Goal: Task Accomplishment & Management: Complete application form

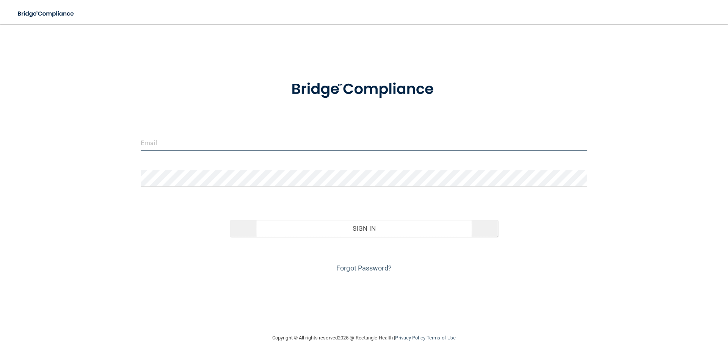
type input "[PERSON_NAME][EMAIL_ADDRESS][DOMAIN_NAME]"
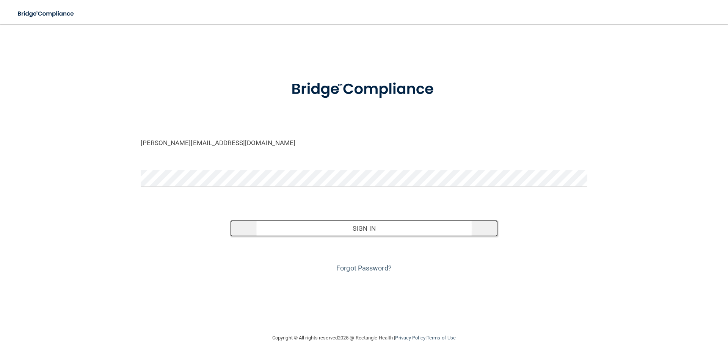
click at [384, 230] on button "Sign In" at bounding box center [364, 228] width 268 height 17
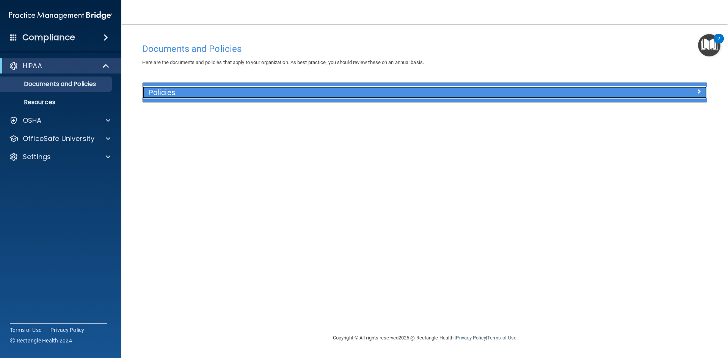
click at [579, 95] on div at bounding box center [635, 90] width 141 height 9
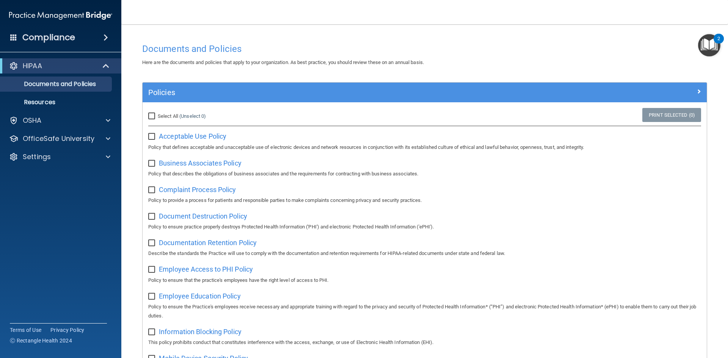
click at [153, 116] on input "Select All (Unselect 0) Unselect All" at bounding box center [152, 116] width 9 height 6
checkbox input "true"
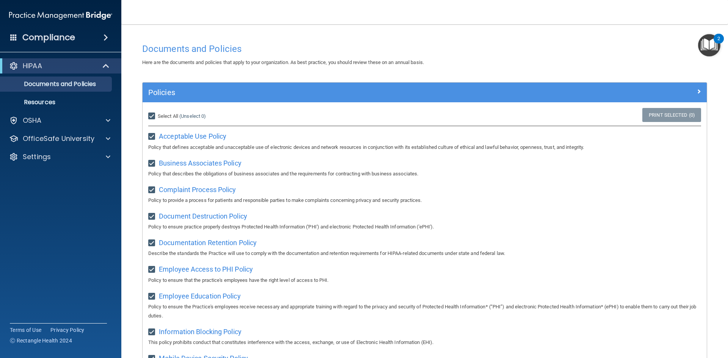
checkbox input "true"
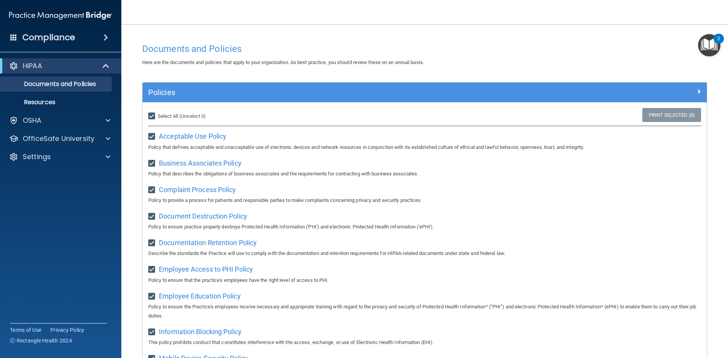
checkbox input "true"
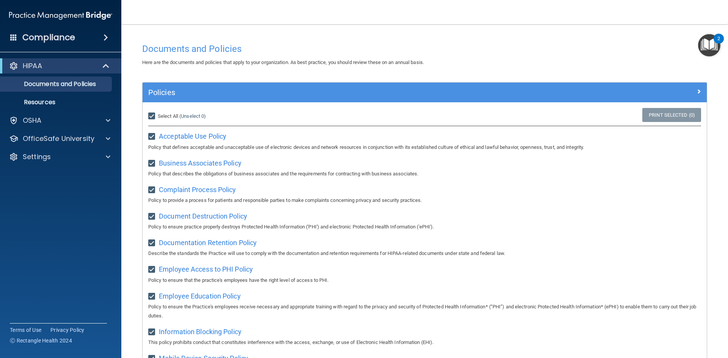
checkbox input "true"
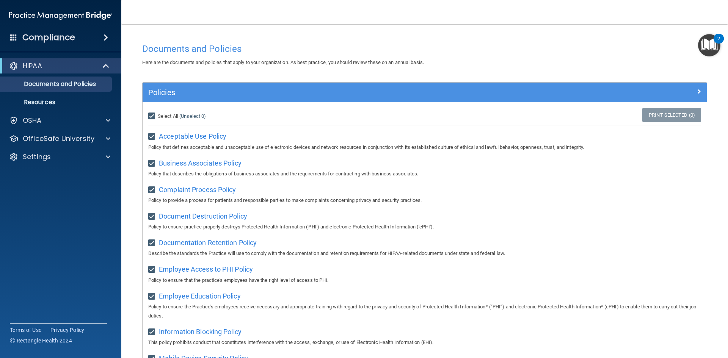
checkbox input "true"
click at [151, 116] on input "Select All (Unselect 21) Unselect All" at bounding box center [152, 116] width 9 height 6
checkbox input "false"
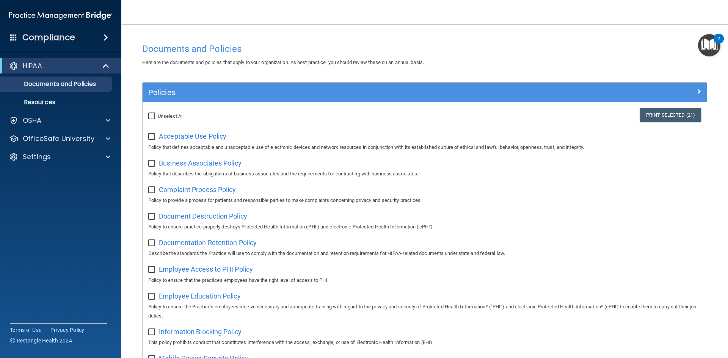
checkbox input "false"
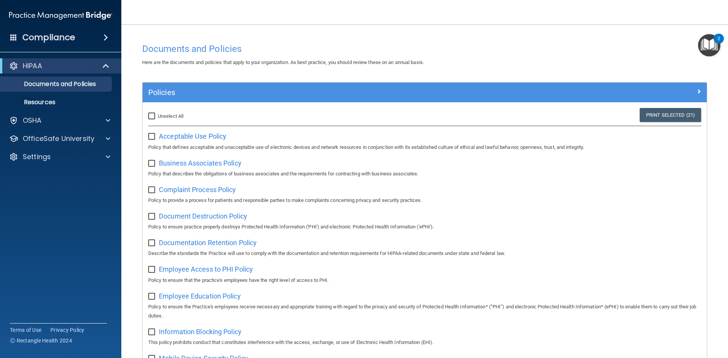
checkbox input "false"
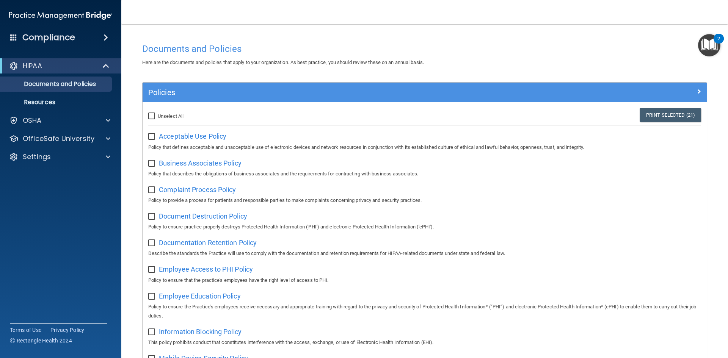
checkbox input "false"
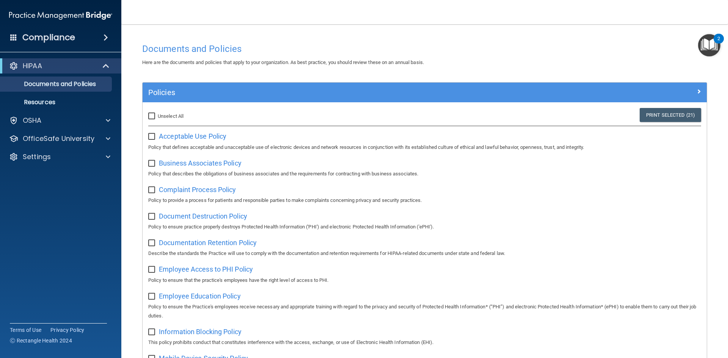
checkbox input "false"
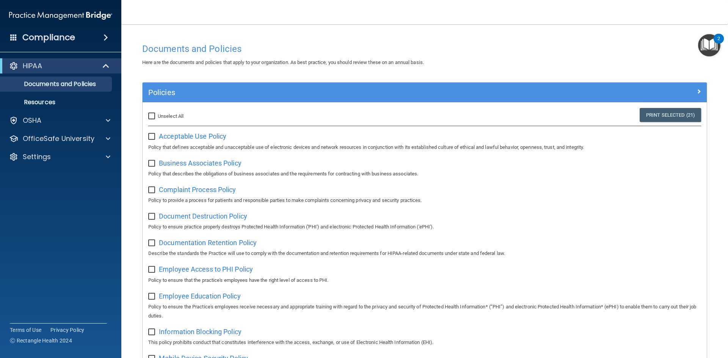
checkbox input "false"
click at [95, 102] on p "Resources" at bounding box center [56, 103] width 103 height 8
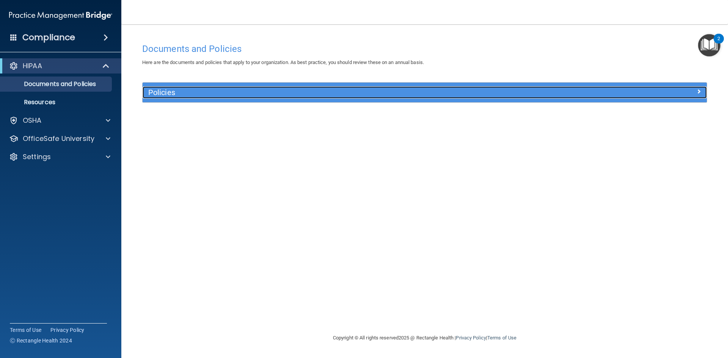
click at [288, 93] on h5 "Policies" at bounding box center [354, 92] width 412 height 8
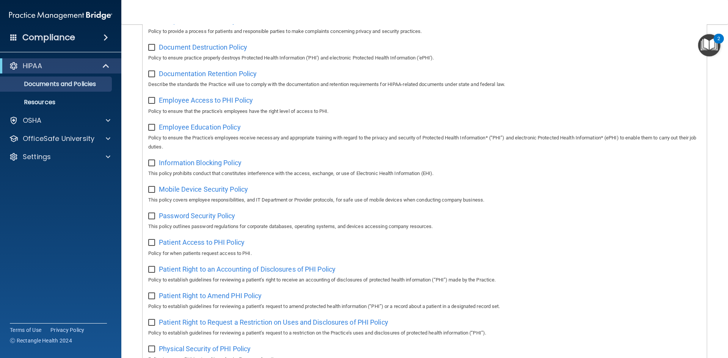
scroll to position [76, 0]
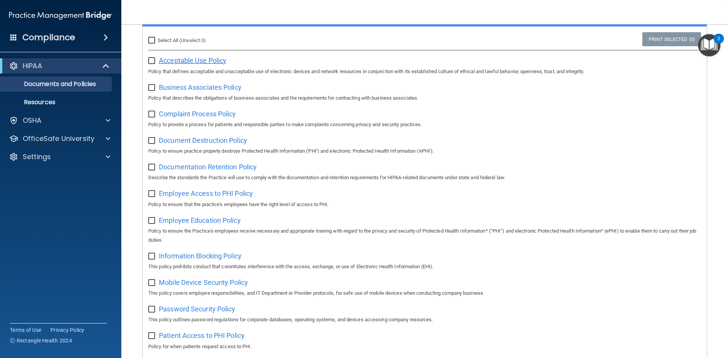
click at [214, 61] on span "Acceptable Use Policy" at bounding box center [192, 60] width 67 height 8
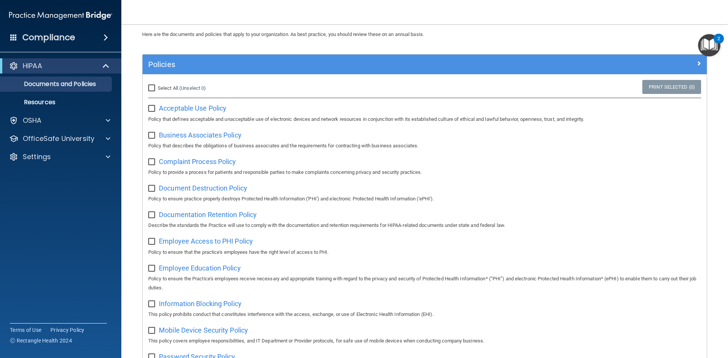
scroll to position [0, 0]
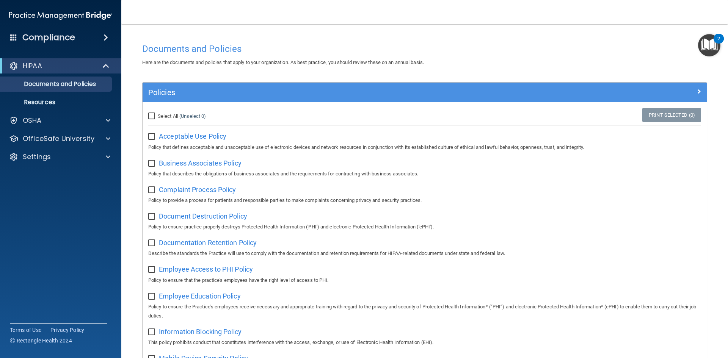
click at [90, 129] on div "HIPAA Documents and Policies Report an Incident Business Associates Emergency P…" at bounding box center [61, 112] width 122 height 115
click at [89, 133] on div "OfficeSafe University" at bounding box center [61, 138] width 122 height 15
click at [111, 138] on div at bounding box center [106, 138] width 19 height 9
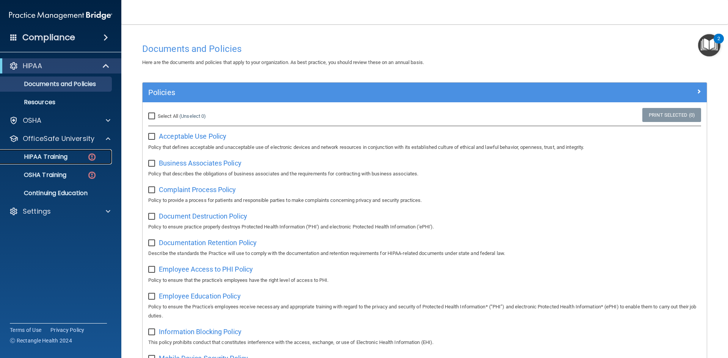
click at [85, 154] on div "HIPAA Training" at bounding box center [56, 157] width 103 height 8
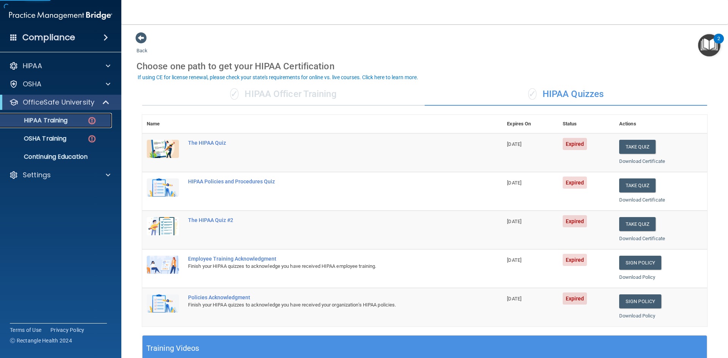
scroll to position [38, 0]
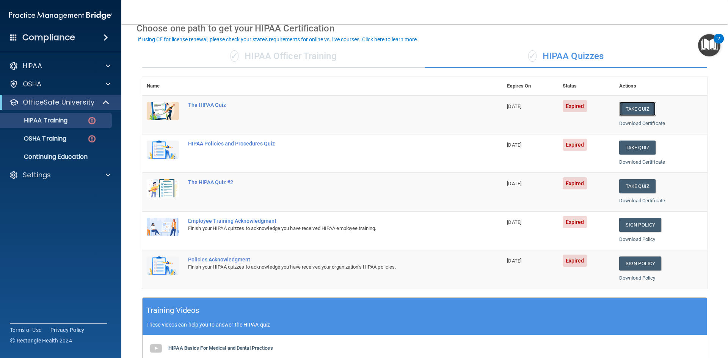
click at [629, 109] on button "Take Quiz" at bounding box center [637, 109] width 36 height 14
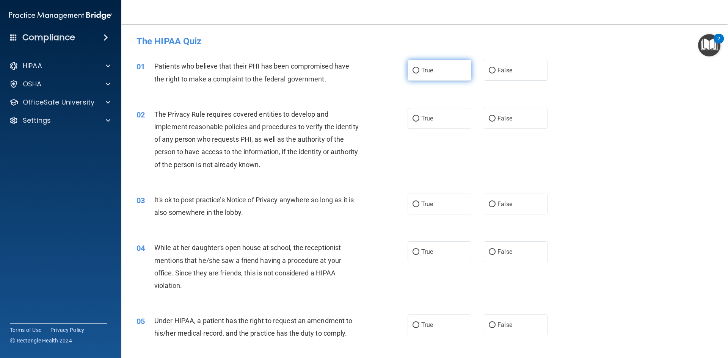
click at [439, 70] on label "True" at bounding box center [439, 70] width 64 height 21
click at [419, 70] on input "True" at bounding box center [415, 71] width 7 height 6
radio input "true"
click at [429, 116] on span "True" at bounding box center [427, 118] width 12 height 7
click at [419, 116] on input "True" at bounding box center [415, 119] width 7 height 6
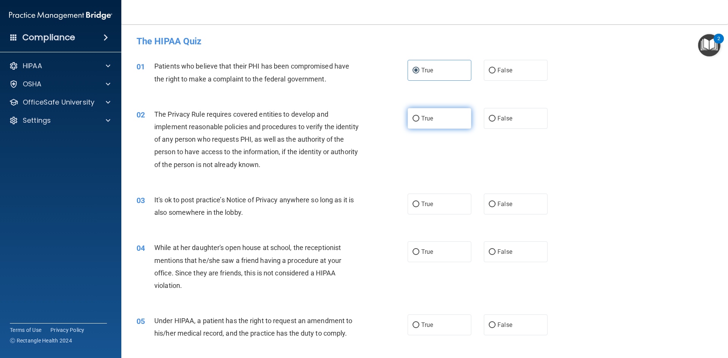
radio input "true"
click at [516, 214] on div "03 It's ok to post practice’s Notice of Privacy anywhere so long as it is also …" at bounding box center [424, 208] width 587 height 48
click at [512, 206] on label "False" at bounding box center [516, 204] width 64 height 21
click at [495, 206] on input "False" at bounding box center [491, 205] width 7 height 6
radio input "true"
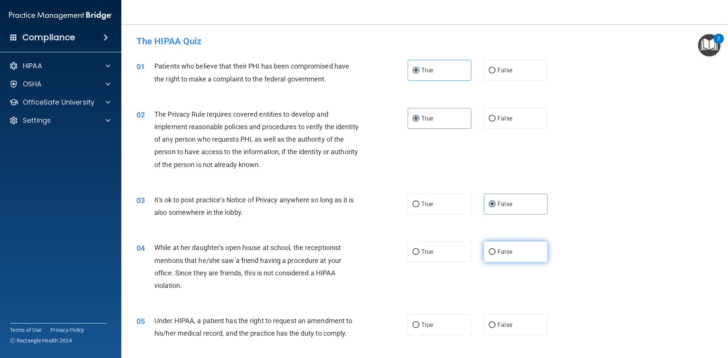
click at [508, 248] on label "False" at bounding box center [516, 251] width 64 height 21
click at [495, 249] on input "False" at bounding box center [491, 252] width 7 height 6
radio input "true"
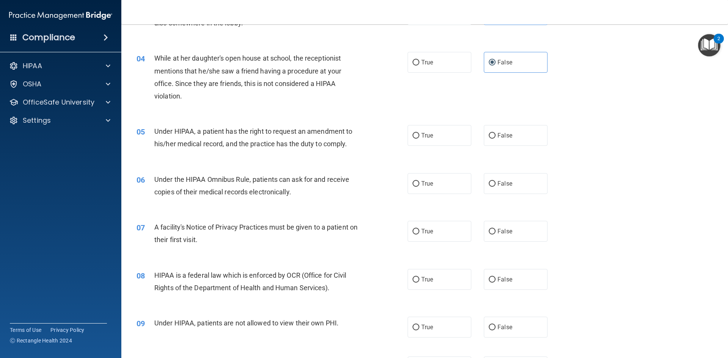
scroll to position [227, 0]
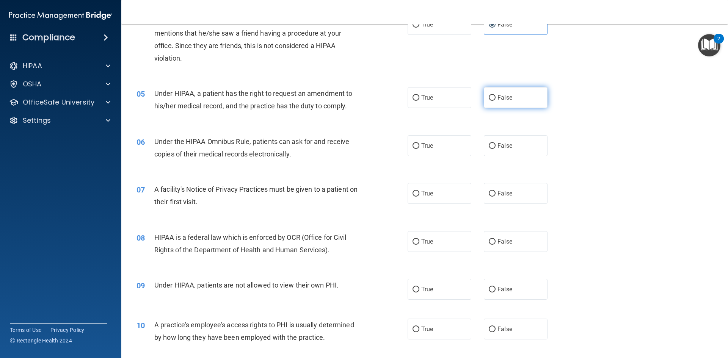
click at [493, 100] on label "False" at bounding box center [516, 97] width 64 height 21
click at [493, 100] on input "False" at bounding box center [491, 98] width 7 height 6
radio input "true"
click at [442, 143] on label "True" at bounding box center [439, 145] width 64 height 21
click at [419, 143] on input "True" at bounding box center [415, 146] width 7 height 6
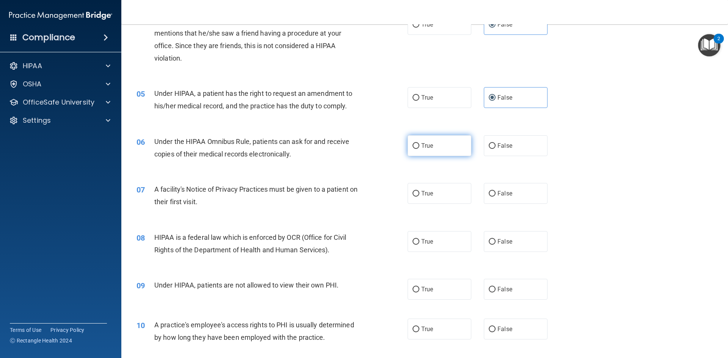
radio input "true"
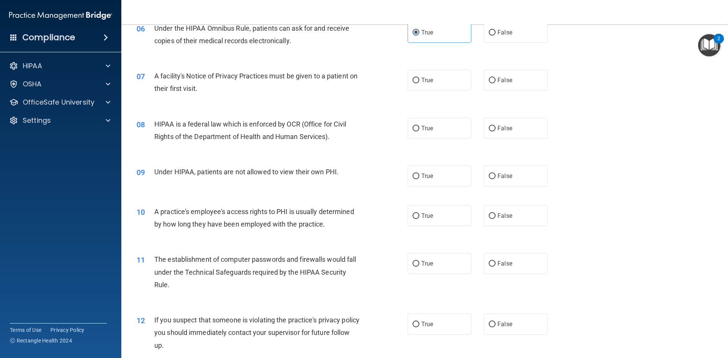
scroll to position [341, 0]
click at [422, 85] on label "True" at bounding box center [439, 79] width 64 height 21
click at [419, 83] on input "True" at bounding box center [415, 80] width 7 height 6
radio input "true"
click at [425, 117] on label "True" at bounding box center [439, 127] width 64 height 21
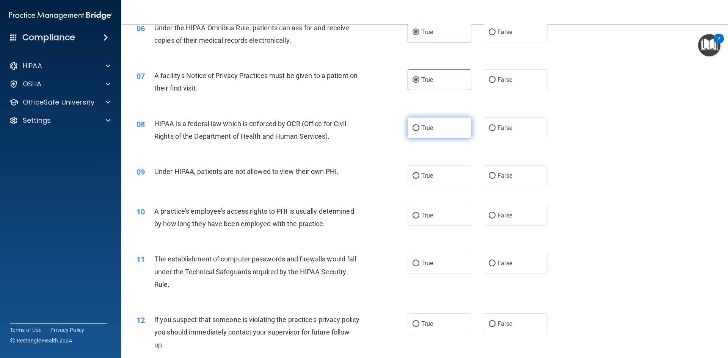
click at [419, 125] on input "True" at bounding box center [415, 128] width 7 height 6
radio input "true"
click at [427, 128] on span "True" at bounding box center [427, 127] width 12 height 7
click at [419, 128] on input "True" at bounding box center [415, 128] width 7 height 6
click at [500, 174] on span "False" at bounding box center [504, 175] width 15 height 7
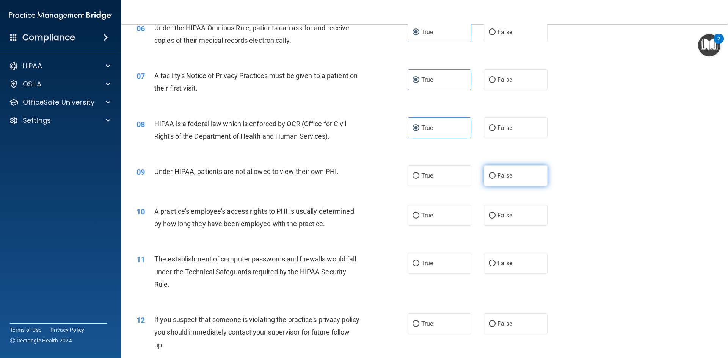
click at [495, 174] on input "False" at bounding box center [491, 176] width 7 height 6
radio input "true"
click at [512, 216] on label "False" at bounding box center [516, 215] width 64 height 21
click at [495, 216] on input "False" at bounding box center [491, 216] width 7 height 6
radio input "true"
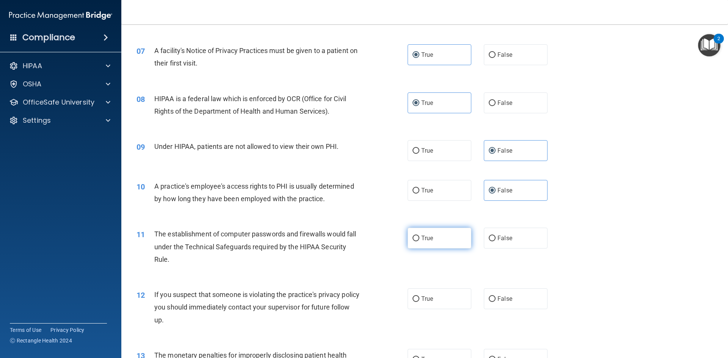
scroll to position [417, 0]
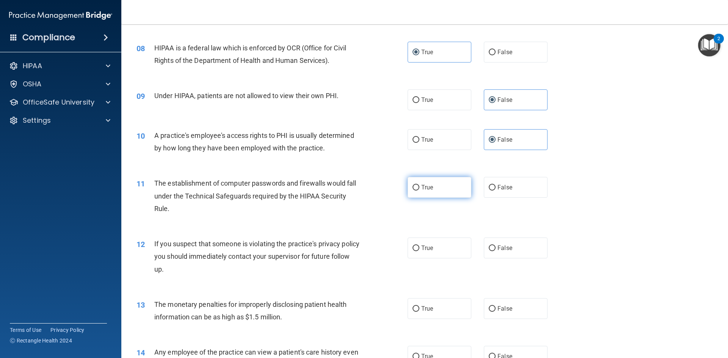
click at [432, 181] on label "True" at bounding box center [439, 187] width 64 height 21
click at [419, 185] on input "True" at bounding box center [415, 188] width 7 height 6
radio input "true"
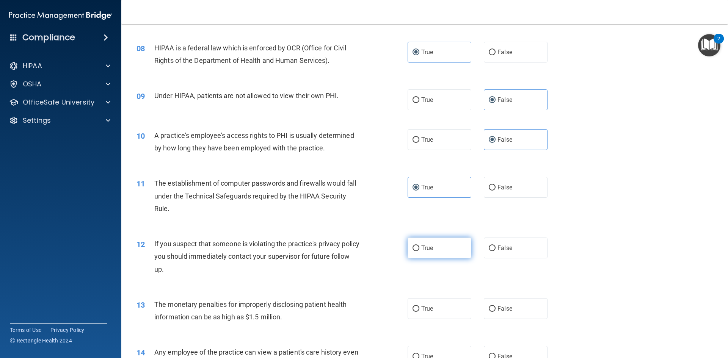
click at [435, 242] on label "True" at bounding box center [439, 248] width 64 height 21
click at [419, 246] on input "True" at bounding box center [415, 249] width 7 height 6
radio input "true"
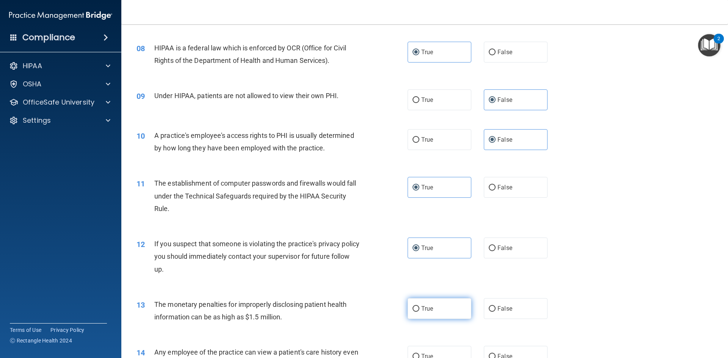
click at [441, 304] on label "True" at bounding box center [439, 308] width 64 height 21
click at [419, 306] on input "True" at bounding box center [415, 309] width 7 height 6
radio input "true"
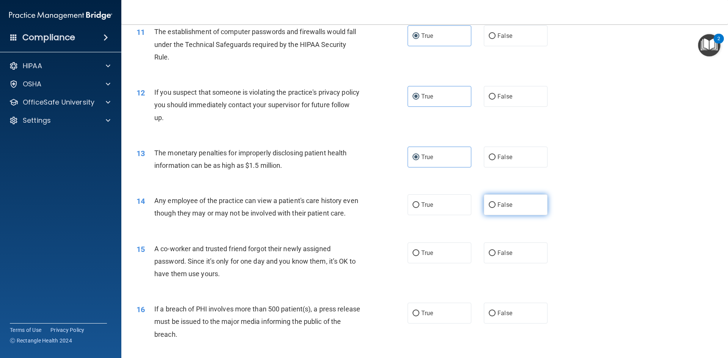
click at [508, 202] on span "False" at bounding box center [504, 204] width 15 height 7
click at [495, 202] on input "False" at bounding box center [491, 205] width 7 height 6
radio input "true"
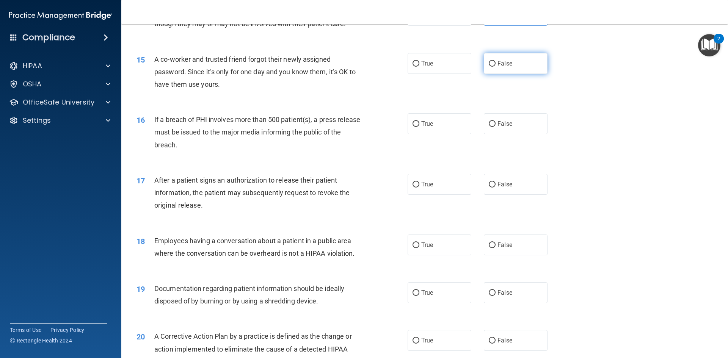
click at [516, 74] on label "False" at bounding box center [516, 63] width 64 height 21
click at [495, 67] on input "False" at bounding box center [491, 64] width 7 height 6
radio input "true"
click at [441, 134] on label "True" at bounding box center [439, 123] width 64 height 21
click at [419, 127] on input "True" at bounding box center [415, 124] width 7 height 6
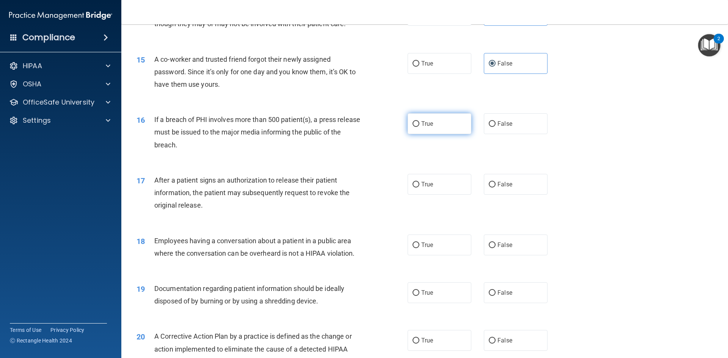
radio input "true"
click at [442, 191] on label "True" at bounding box center [439, 184] width 64 height 21
click at [419, 188] on input "True" at bounding box center [415, 185] width 7 height 6
radio input "true"
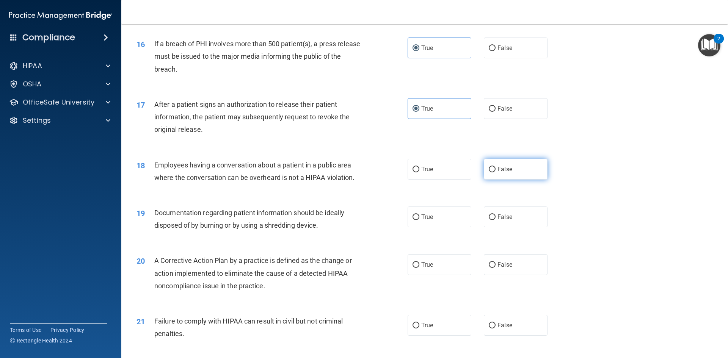
click at [498, 173] on span "False" at bounding box center [504, 169] width 15 height 7
click at [495, 172] on input "False" at bounding box center [491, 170] width 7 height 6
radio input "true"
click at [427, 221] on span "True" at bounding box center [427, 216] width 12 height 7
click at [419, 220] on input "True" at bounding box center [415, 217] width 7 height 6
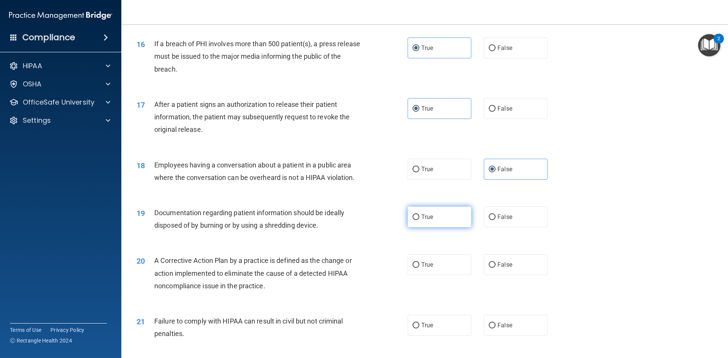
radio input "true"
click at [427, 271] on label "True" at bounding box center [439, 264] width 64 height 21
click at [419, 268] on input "True" at bounding box center [415, 265] width 7 height 6
radio input "true"
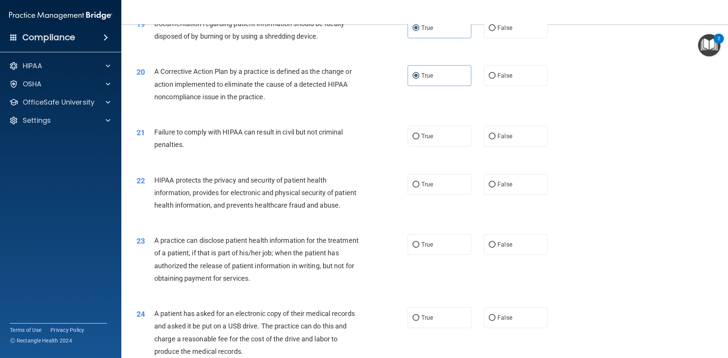
scroll to position [1023, 0]
click at [501, 139] on span "False" at bounding box center [504, 135] width 15 height 7
click at [495, 139] on input "False" at bounding box center [491, 136] width 7 height 6
radio input "true"
click at [415, 212] on div "22 HIPAA protects the privacy and security of patient health information, provi…" at bounding box center [272, 195] width 294 height 42
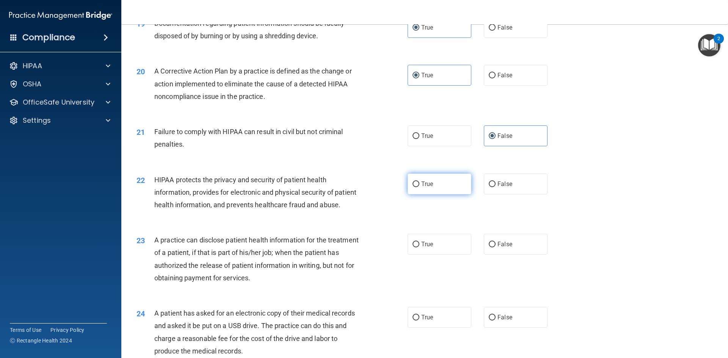
click at [425, 194] on label "True" at bounding box center [439, 184] width 64 height 21
click at [419, 187] on input "True" at bounding box center [415, 185] width 7 height 6
radio input "true"
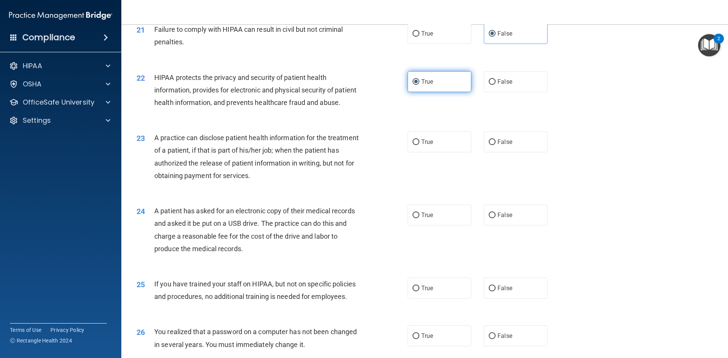
scroll to position [1137, 0]
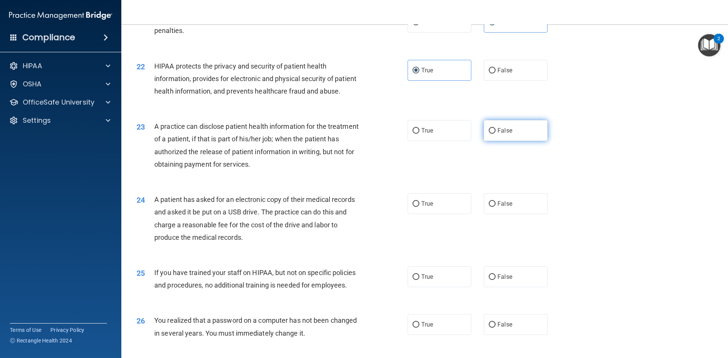
click at [501, 141] on label "False" at bounding box center [516, 130] width 64 height 21
click at [495, 134] on input "False" at bounding box center [491, 131] width 7 height 6
radio input "true"
click at [445, 214] on label "True" at bounding box center [439, 203] width 64 height 21
click at [419, 207] on input "True" at bounding box center [415, 204] width 7 height 6
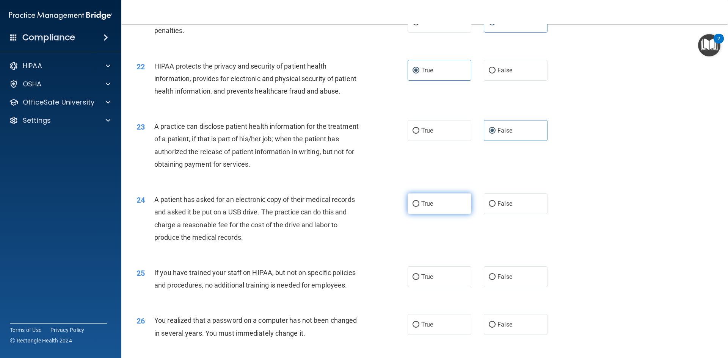
radio input "true"
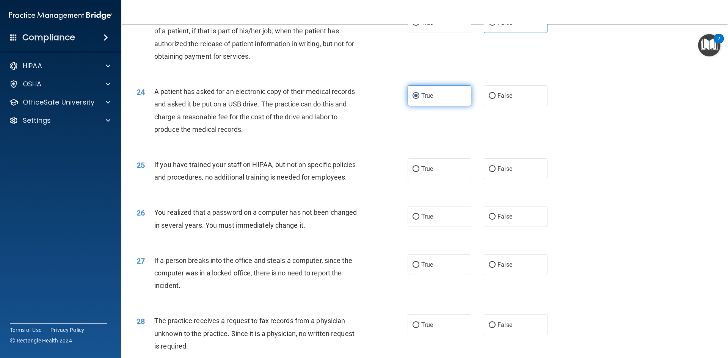
scroll to position [1251, 0]
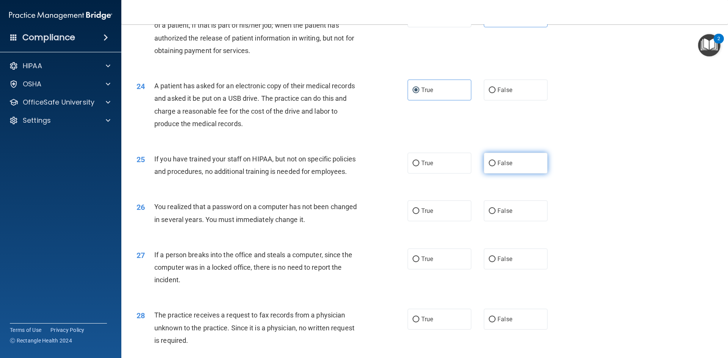
click at [484, 174] on label "False" at bounding box center [516, 163] width 64 height 21
click at [488, 166] on input "False" at bounding box center [491, 164] width 7 height 6
radio input "true"
click at [437, 221] on label "True" at bounding box center [439, 210] width 64 height 21
click at [419, 214] on input "True" at bounding box center [415, 211] width 7 height 6
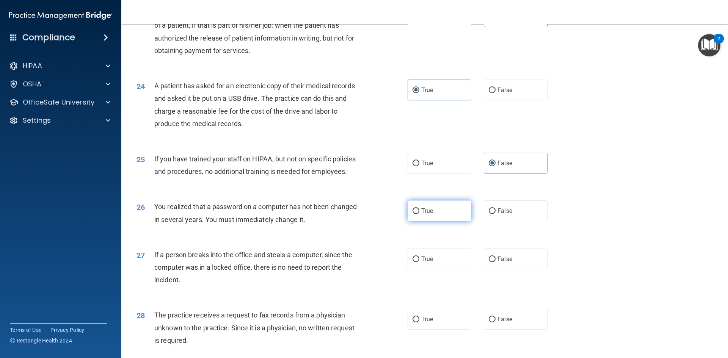
radio input "true"
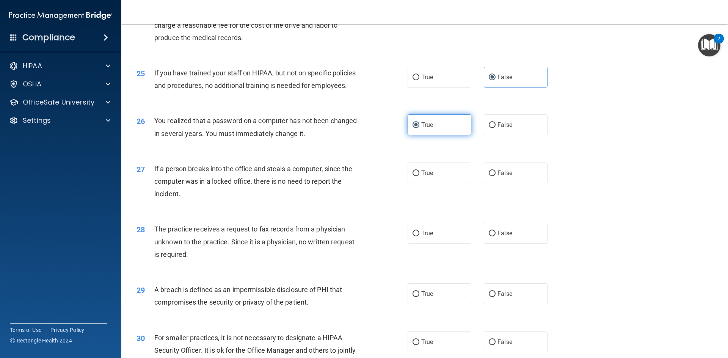
scroll to position [1436, 0]
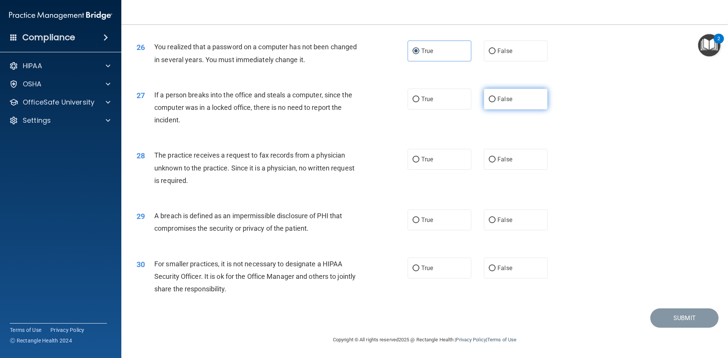
click at [504, 104] on label "False" at bounding box center [516, 99] width 64 height 21
click at [495, 102] on input "False" at bounding box center [491, 100] width 7 height 6
radio input "true"
click at [510, 150] on label "False" at bounding box center [516, 159] width 64 height 21
click at [495, 157] on input "False" at bounding box center [491, 160] width 7 height 6
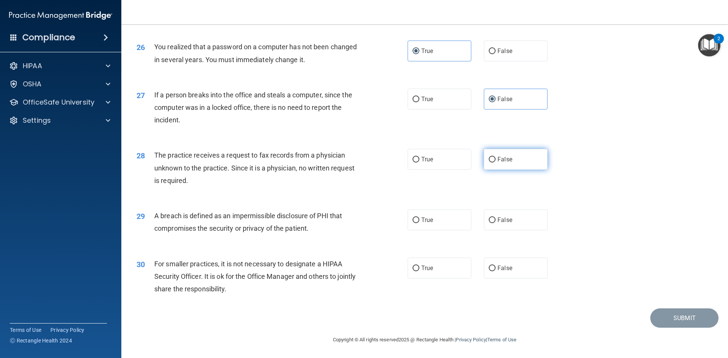
radio input "true"
click at [451, 217] on label "True" at bounding box center [439, 220] width 64 height 21
click at [419, 218] on input "True" at bounding box center [415, 221] width 7 height 6
radio input "true"
click at [497, 262] on label "False" at bounding box center [516, 268] width 64 height 21
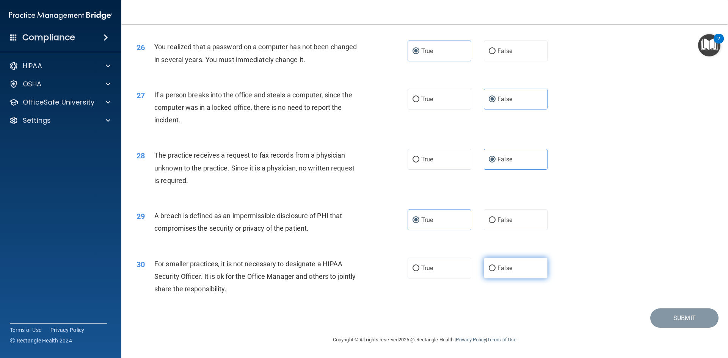
click at [495, 266] on input "False" at bounding box center [491, 269] width 7 height 6
radio input "true"
click at [680, 326] on button "Submit" at bounding box center [684, 317] width 68 height 19
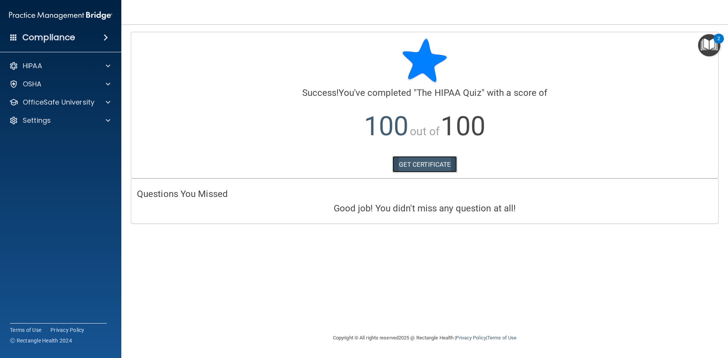
click at [438, 169] on link "GET CERTIFICATE" at bounding box center [424, 164] width 65 height 17
click at [69, 99] on p "OfficeSafe University" at bounding box center [59, 102] width 72 height 9
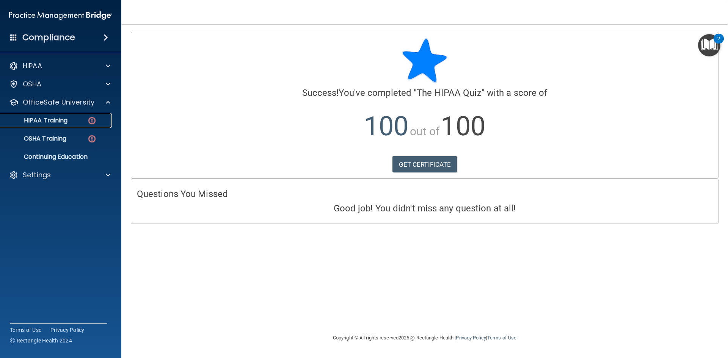
click at [67, 121] on p "HIPAA Training" at bounding box center [36, 121] width 63 height 8
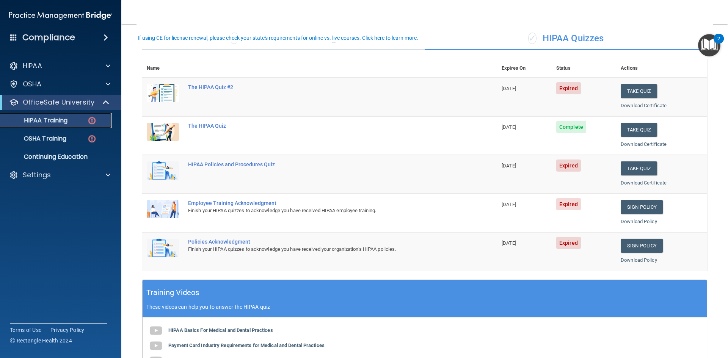
scroll to position [38, 0]
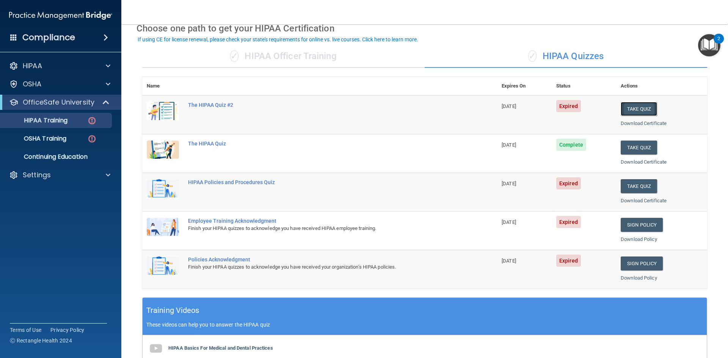
click at [632, 110] on button "Take Quiz" at bounding box center [638, 109] width 36 height 14
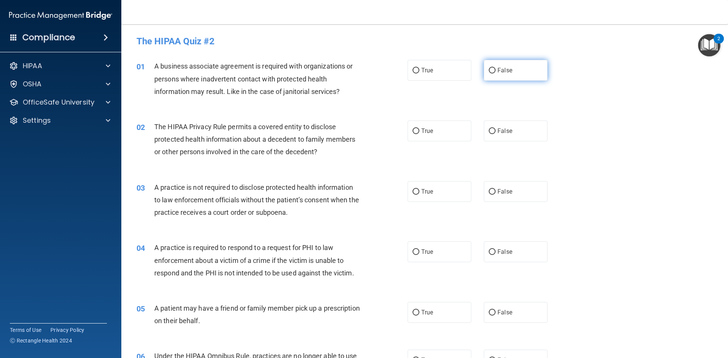
click at [532, 72] on label "False" at bounding box center [516, 70] width 64 height 21
click at [495, 72] on input "False" at bounding box center [491, 71] width 7 height 6
radio input "true"
click at [429, 138] on label "True" at bounding box center [439, 131] width 64 height 21
click at [419, 134] on input "True" at bounding box center [415, 131] width 7 height 6
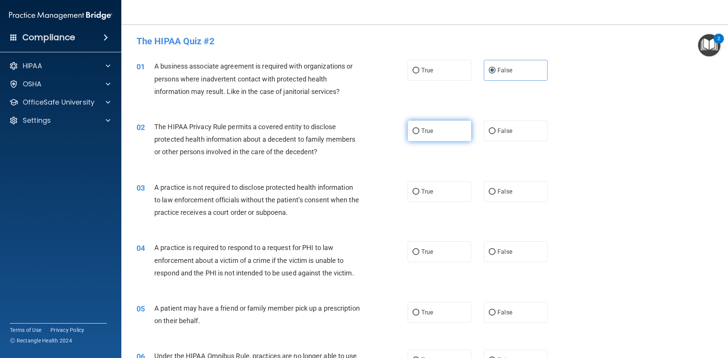
radio input "true"
click at [498, 188] on label "False" at bounding box center [516, 191] width 64 height 21
click at [495, 189] on input "False" at bounding box center [491, 192] width 7 height 6
radio input "true"
click at [439, 271] on div "04 A practice is required to respond to a request for PHI to law enforcement ab…" at bounding box center [424, 262] width 587 height 61
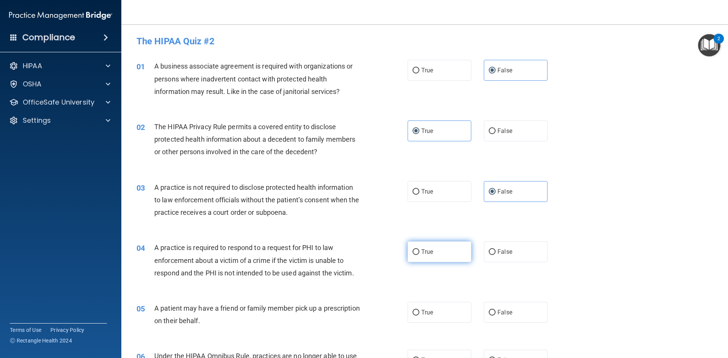
click at [439, 259] on label "True" at bounding box center [439, 251] width 64 height 21
click at [419, 255] on input "True" at bounding box center [415, 252] width 7 height 6
radio input "true"
click at [441, 317] on label "True" at bounding box center [439, 312] width 64 height 21
click at [419, 316] on input "True" at bounding box center [415, 313] width 7 height 6
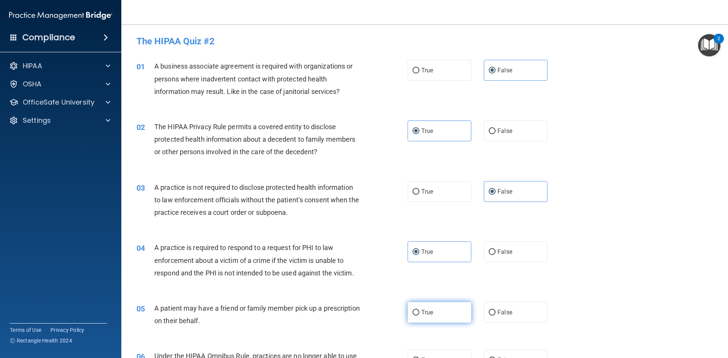
radio input "true"
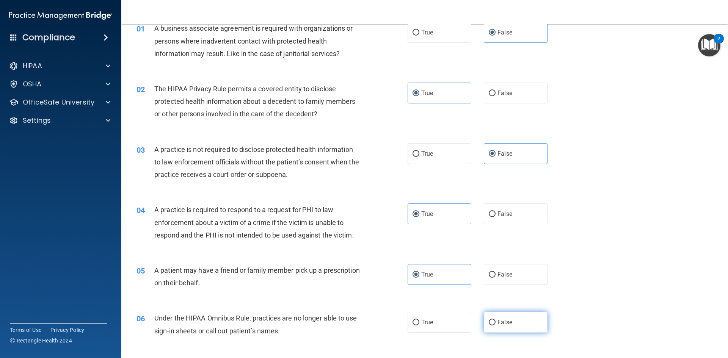
drag, startPoint x: 503, startPoint y: 317, endPoint x: 499, endPoint y: 319, distance: 4.2
click at [502, 317] on label "False" at bounding box center [516, 322] width 64 height 21
click at [495, 320] on input "False" at bounding box center [491, 323] width 7 height 6
radio input "true"
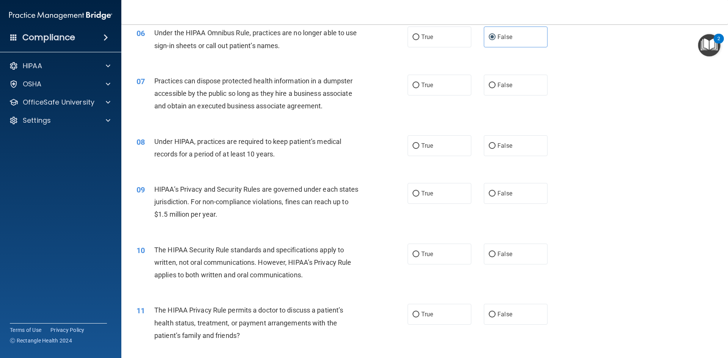
scroll to position [341, 0]
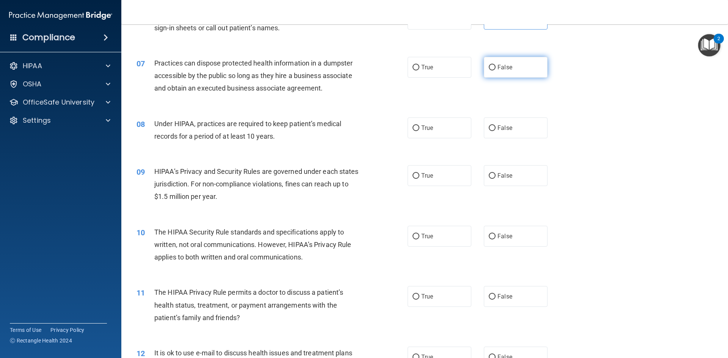
click at [514, 77] on label "False" at bounding box center [516, 67] width 64 height 21
click at [495, 70] on input "False" at bounding box center [491, 68] width 7 height 6
radio input "true"
click at [517, 139] on div "08 Under HIPAA, practices are required to keep patient’s medical records for a …" at bounding box center [424, 132] width 587 height 48
drag, startPoint x: 516, startPoint y: 167, endPoint x: 505, endPoint y: 124, distance: 44.2
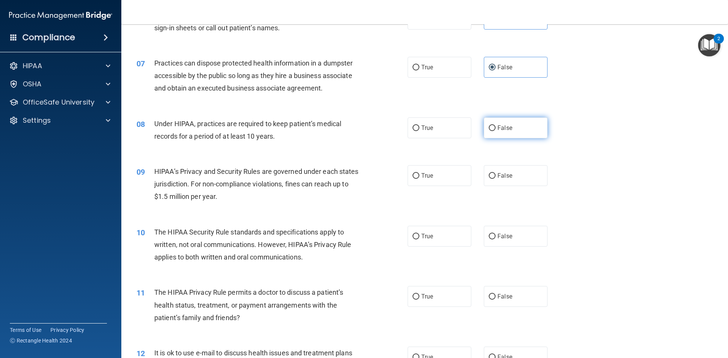
click at [515, 167] on label "False" at bounding box center [516, 175] width 64 height 21
click at [495, 173] on input "False" at bounding box center [491, 176] width 7 height 6
radio input "true"
click at [505, 111] on div "08 Under HIPAA, practices are required to keep patient’s medical records for a …" at bounding box center [424, 132] width 587 height 48
click at [507, 144] on div "08 Under HIPAA, practices are required to keep patient’s medical records for a …" at bounding box center [424, 132] width 587 height 48
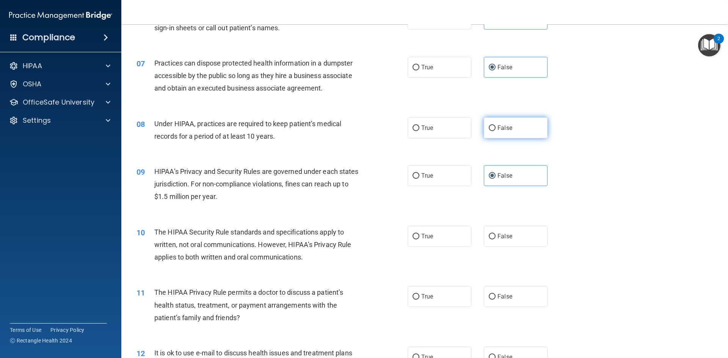
click at [509, 119] on label "False" at bounding box center [516, 127] width 64 height 21
click at [495, 125] on input "False" at bounding box center [491, 128] width 7 height 6
radio input "true"
click at [420, 180] on label "True" at bounding box center [439, 175] width 64 height 21
click at [419, 179] on input "True" at bounding box center [415, 176] width 7 height 6
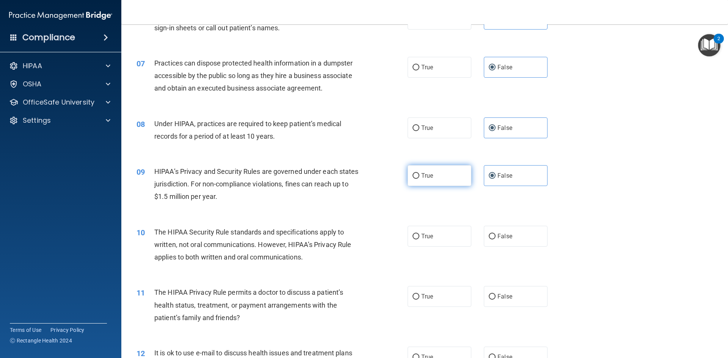
radio input "true"
click at [484, 173] on label "False" at bounding box center [516, 175] width 64 height 21
click at [488, 173] on input "False" at bounding box center [491, 176] width 7 height 6
radio input "true"
radio input "false"
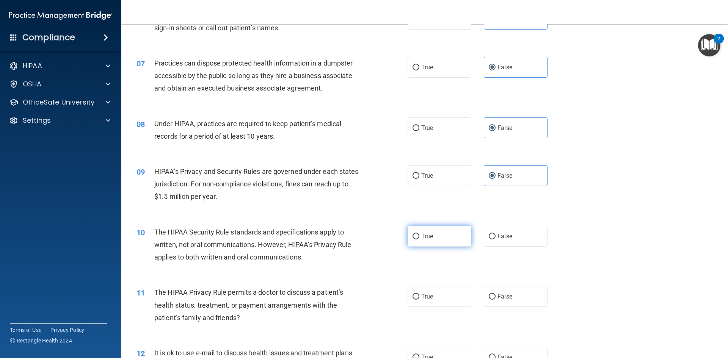
click at [442, 237] on label "True" at bounding box center [439, 236] width 64 height 21
click at [419, 237] on input "True" at bounding box center [415, 237] width 7 height 6
radio input "true"
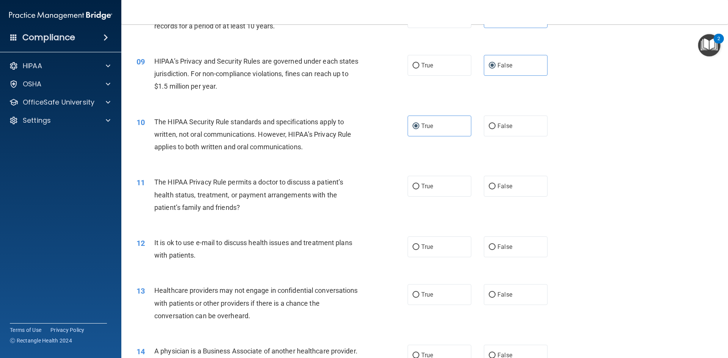
scroll to position [455, 0]
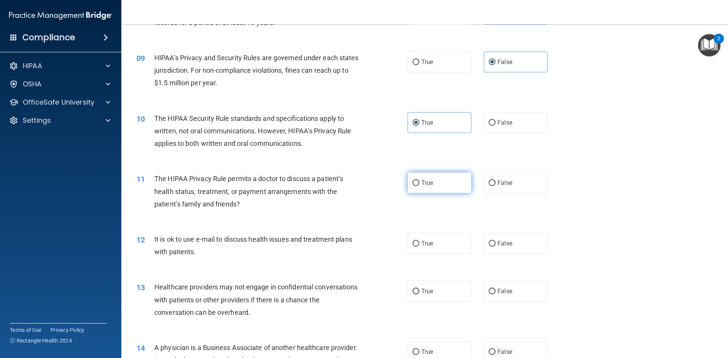
click at [439, 186] on label "True" at bounding box center [439, 182] width 64 height 21
click at [419, 186] on input "True" at bounding box center [415, 183] width 7 height 6
radio input "true"
click at [435, 235] on label "True" at bounding box center [439, 243] width 64 height 21
click at [419, 241] on input "True" at bounding box center [415, 244] width 7 height 6
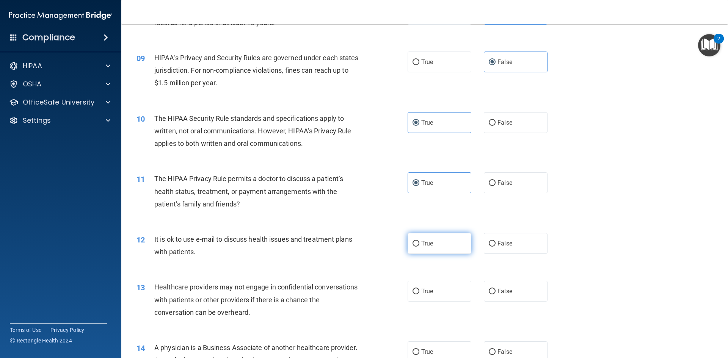
radio input "true"
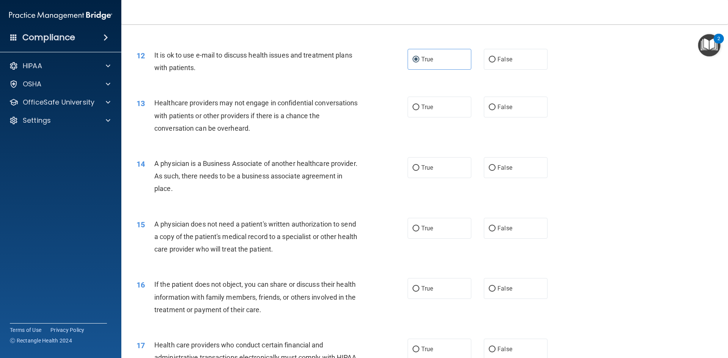
scroll to position [644, 0]
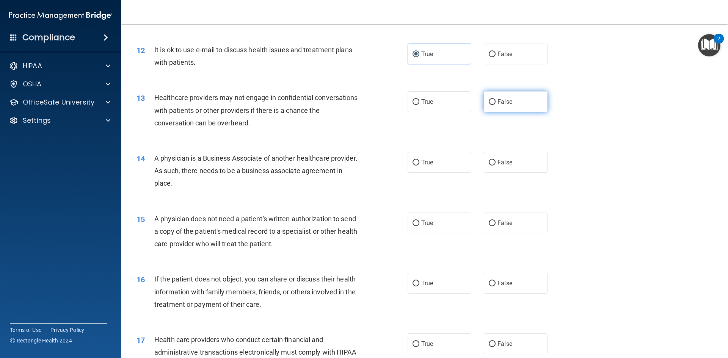
click at [497, 101] on span "False" at bounding box center [504, 101] width 15 height 7
click at [495, 101] on input "False" at bounding box center [491, 102] width 7 height 6
radio input "true"
click at [515, 161] on label "False" at bounding box center [516, 162] width 64 height 21
click at [495, 161] on input "False" at bounding box center [491, 163] width 7 height 6
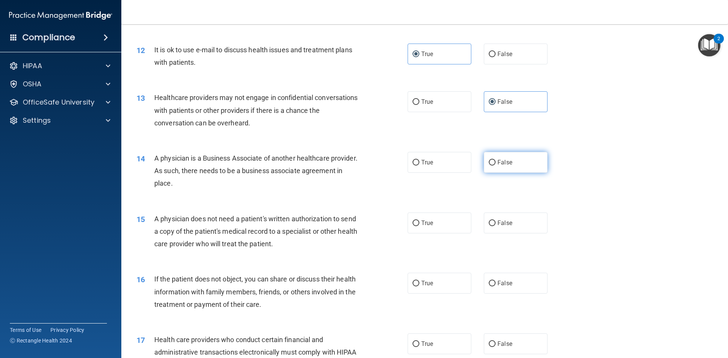
radio input "true"
click at [436, 222] on label "True" at bounding box center [439, 223] width 64 height 21
click at [419, 222] on input "True" at bounding box center [415, 224] width 7 height 6
radio input "true"
click at [433, 266] on div "16 If the patient does not object, you can share or discuss their health inform…" at bounding box center [424, 293] width 587 height 61
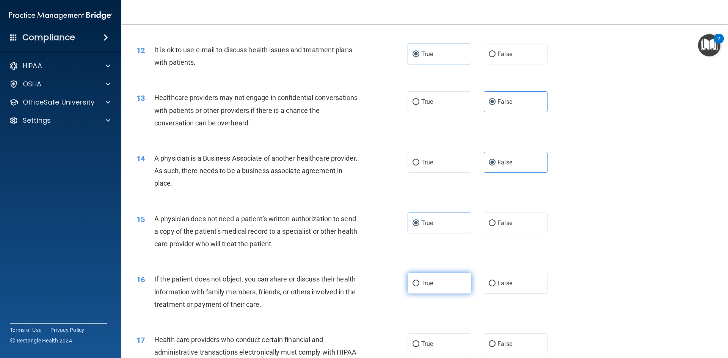
click at [433, 277] on label "True" at bounding box center [439, 283] width 64 height 21
click at [419, 281] on input "True" at bounding box center [415, 284] width 7 height 6
radio input "true"
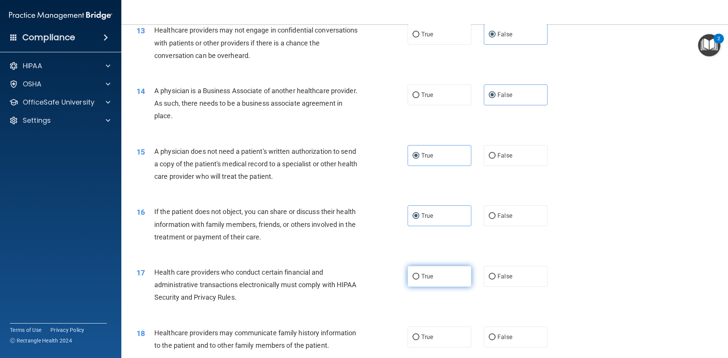
scroll to position [758, 0]
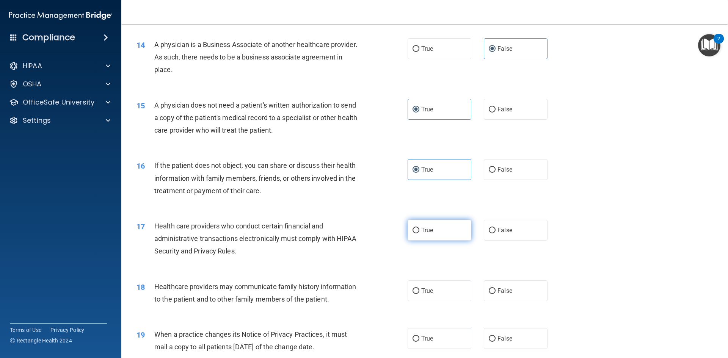
click at [430, 224] on label "True" at bounding box center [439, 230] width 64 height 21
click at [419, 228] on input "True" at bounding box center [415, 231] width 7 height 6
radio input "true"
click at [493, 293] on label "False" at bounding box center [516, 290] width 64 height 21
click at [493, 293] on input "False" at bounding box center [491, 291] width 7 height 6
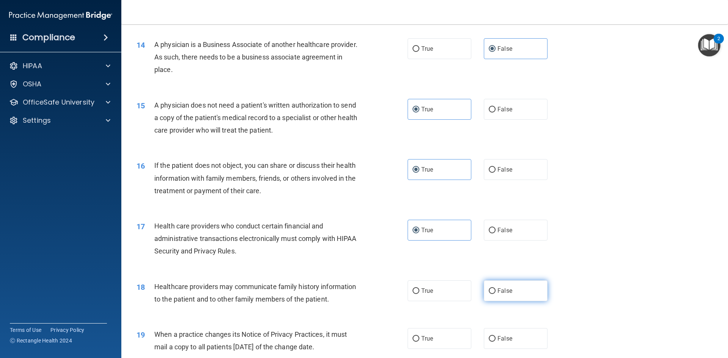
radio input "true"
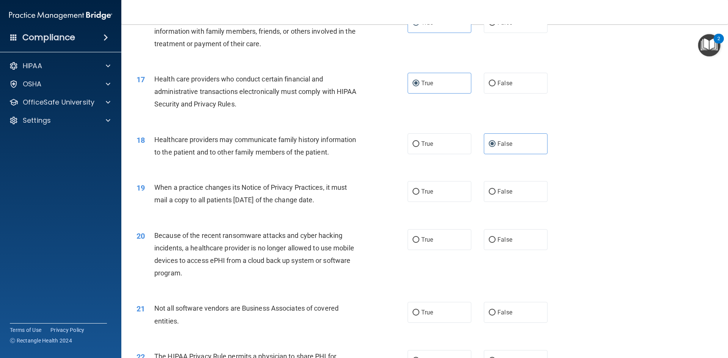
scroll to position [910, 0]
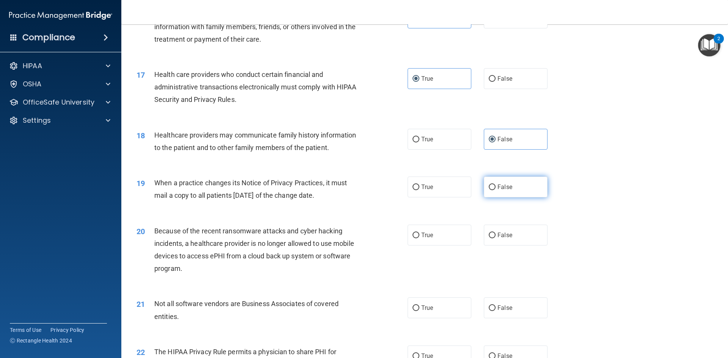
click at [522, 188] on label "False" at bounding box center [516, 187] width 64 height 21
click at [495, 188] on input "False" at bounding box center [491, 188] width 7 height 6
radio input "true"
click at [516, 240] on label "False" at bounding box center [516, 235] width 64 height 21
click at [495, 238] on input "False" at bounding box center [491, 236] width 7 height 6
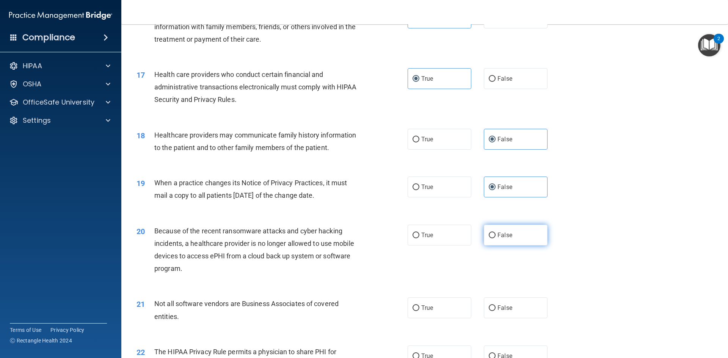
radio input "true"
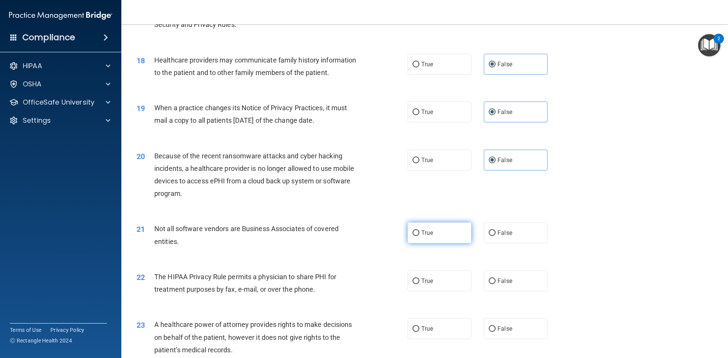
scroll to position [985, 0]
click at [432, 237] on label "True" at bounding box center [439, 232] width 64 height 21
click at [419, 235] on input "True" at bounding box center [415, 233] width 7 height 6
radio input "true"
click at [430, 279] on span "True" at bounding box center [427, 280] width 12 height 7
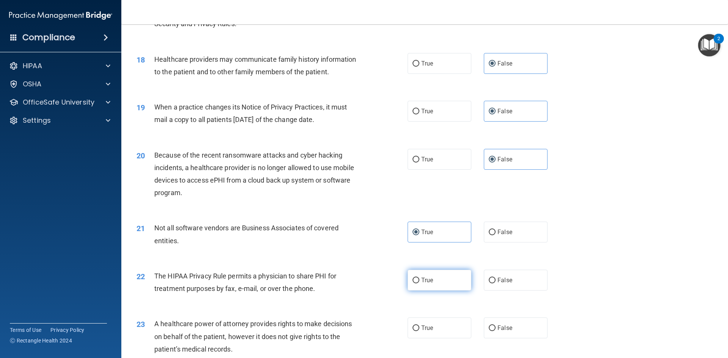
click at [419, 279] on input "True" at bounding box center [415, 281] width 7 height 6
radio input "true"
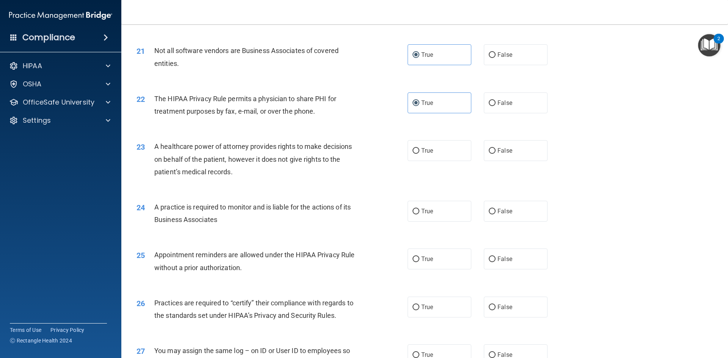
scroll to position [1175, 0]
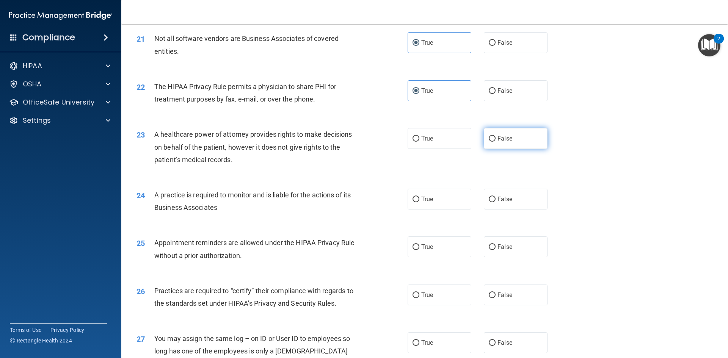
click at [499, 143] on label "False" at bounding box center [516, 138] width 64 height 21
click at [495, 142] on input "False" at bounding box center [491, 139] width 7 height 6
radio input "true"
click at [508, 199] on label "False" at bounding box center [516, 199] width 64 height 21
click at [495, 199] on input "False" at bounding box center [491, 200] width 7 height 6
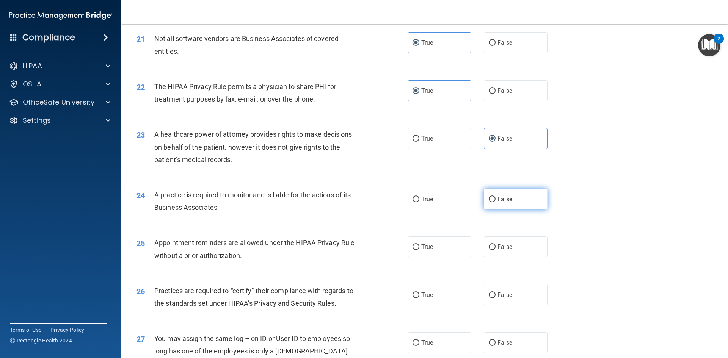
radio input "true"
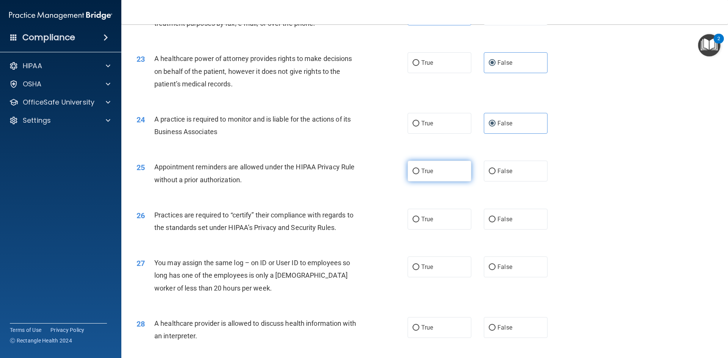
click at [438, 170] on label "True" at bounding box center [439, 171] width 64 height 21
click at [419, 170] on input "True" at bounding box center [415, 172] width 7 height 6
radio input "true"
click at [516, 224] on label "False" at bounding box center [516, 219] width 64 height 21
click at [495, 222] on input "False" at bounding box center [491, 220] width 7 height 6
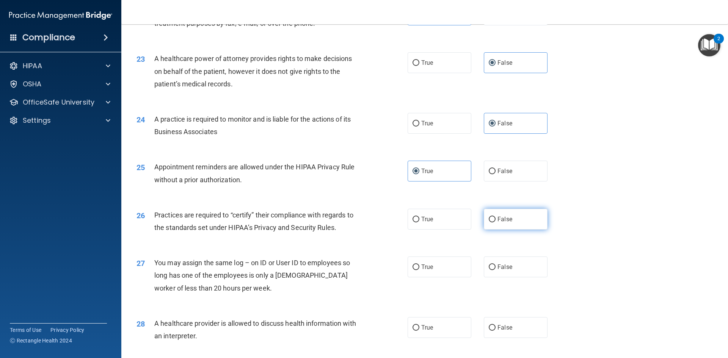
radio input "true"
click at [509, 272] on label "False" at bounding box center [516, 267] width 64 height 21
click at [495, 270] on input "False" at bounding box center [491, 268] width 7 height 6
radio input "true"
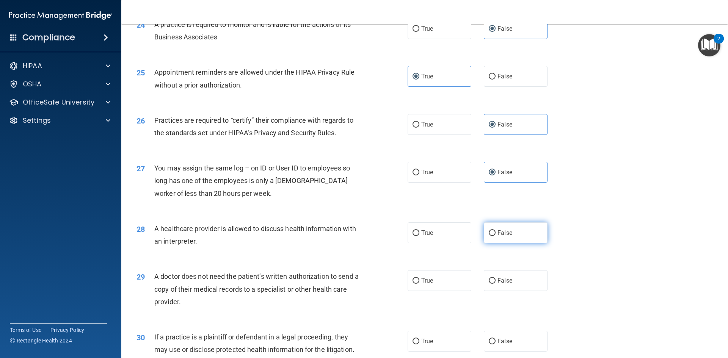
scroll to position [1402, 0]
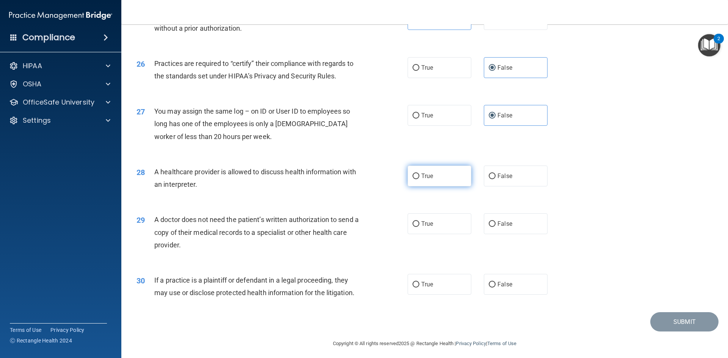
click at [427, 174] on span "True" at bounding box center [427, 175] width 12 height 7
click at [419, 174] on input "True" at bounding box center [415, 177] width 7 height 6
radio input "true"
click at [436, 219] on label "True" at bounding box center [439, 223] width 64 height 21
click at [419, 221] on input "True" at bounding box center [415, 224] width 7 height 6
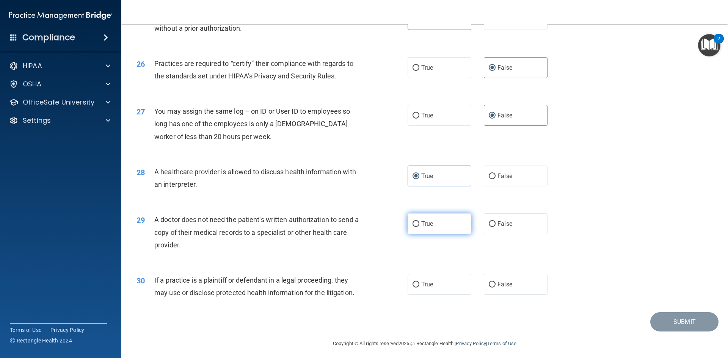
radio input "true"
click at [439, 281] on label "True" at bounding box center [439, 284] width 64 height 21
click at [419, 282] on input "True" at bounding box center [415, 285] width 7 height 6
radio input "true"
click at [674, 316] on button "Submit" at bounding box center [684, 321] width 68 height 19
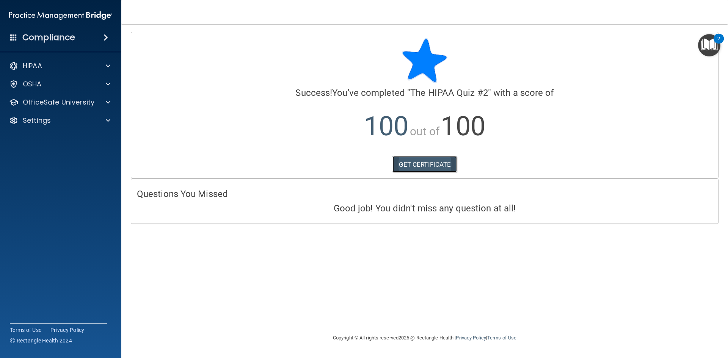
click at [428, 157] on link "GET CERTIFICATE" at bounding box center [424, 164] width 65 height 17
click at [69, 96] on div "OfficeSafe University" at bounding box center [61, 102] width 122 height 15
click at [103, 102] on div at bounding box center [106, 102] width 19 height 9
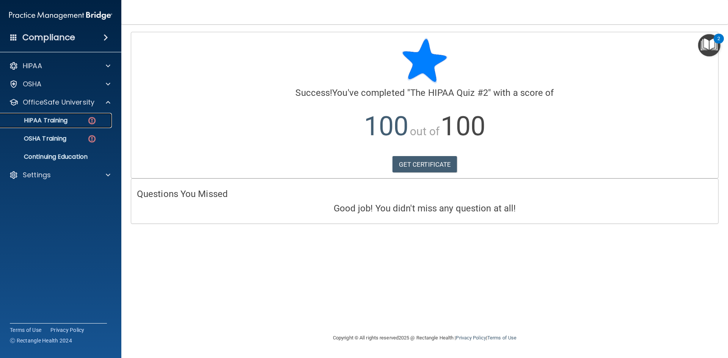
click at [64, 124] on p "HIPAA Training" at bounding box center [36, 121] width 63 height 8
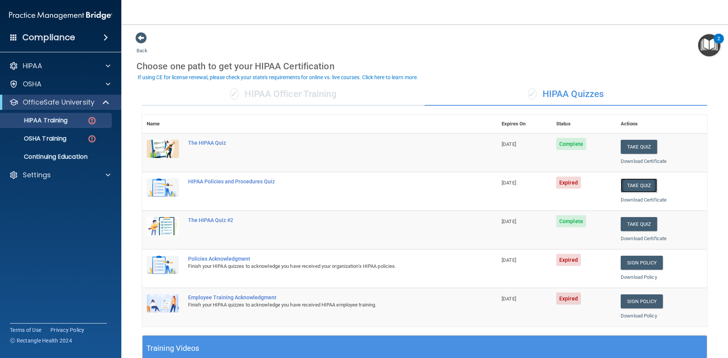
click at [631, 184] on button "Take Quiz" at bounding box center [638, 185] width 36 height 14
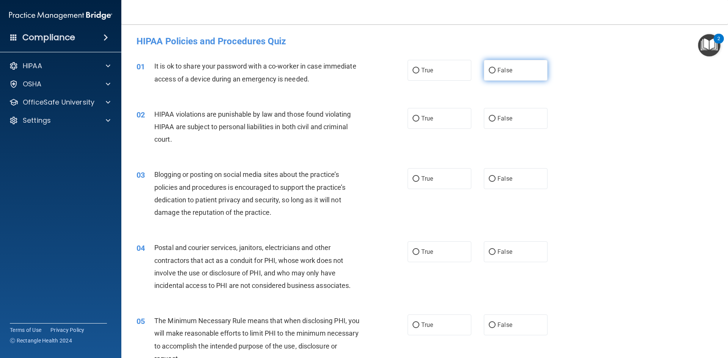
click at [507, 77] on label "False" at bounding box center [516, 70] width 64 height 21
click at [495, 74] on input "False" at bounding box center [491, 71] width 7 height 6
radio input "true"
click at [437, 120] on label "True" at bounding box center [439, 118] width 64 height 21
click at [419, 120] on input "True" at bounding box center [415, 119] width 7 height 6
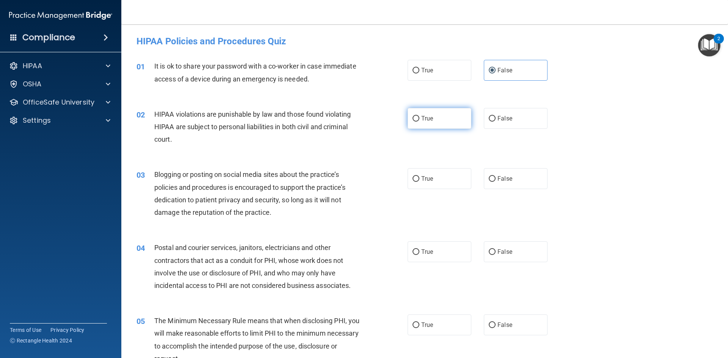
radio input "true"
click at [495, 172] on label "False" at bounding box center [516, 178] width 64 height 21
click at [495, 176] on input "False" at bounding box center [491, 179] width 7 height 6
radio input "true"
click at [441, 251] on label "True" at bounding box center [439, 251] width 64 height 21
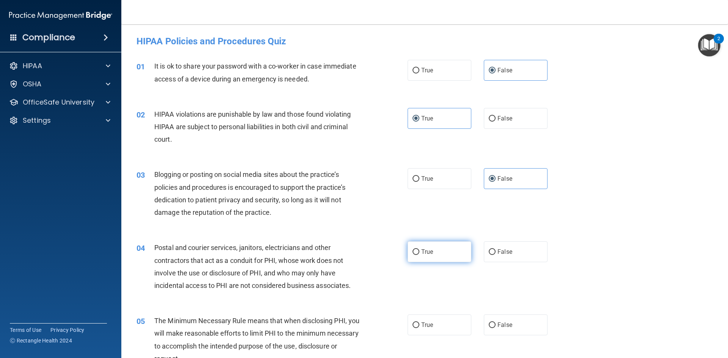
click at [419, 251] on input "True" at bounding box center [415, 252] width 7 height 6
radio input "true"
click at [450, 326] on label "True" at bounding box center [439, 325] width 64 height 21
click at [419, 326] on input "True" at bounding box center [415, 325] width 7 height 6
radio input "true"
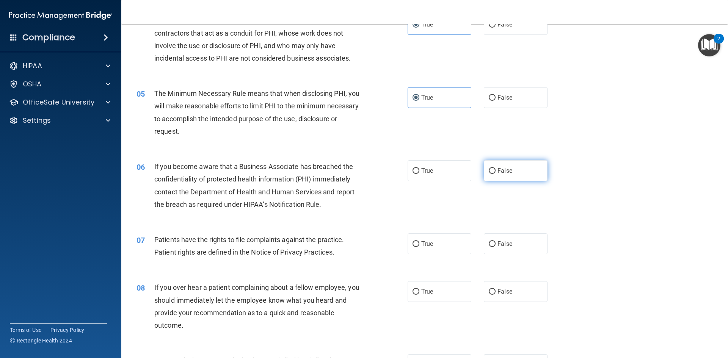
click at [523, 163] on label "False" at bounding box center [516, 170] width 64 height 21
click at [495, 168] on input "False" at bounding box center [491, 171] width 7 height 6
radio input "true"
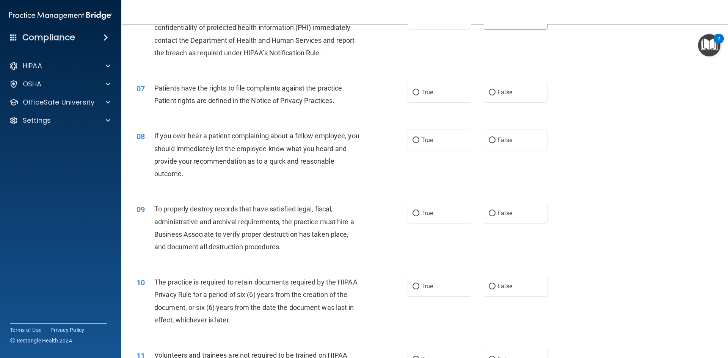
scroll to position [417, 0]
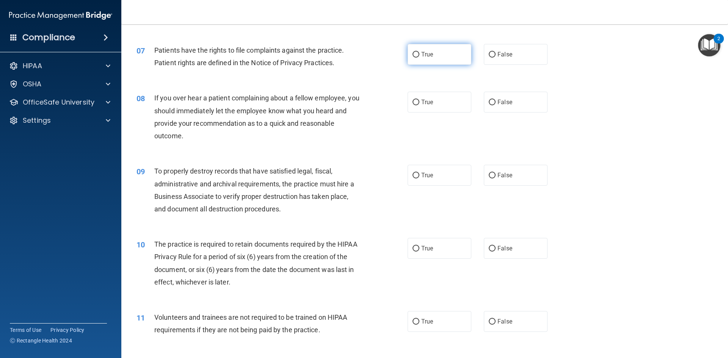
click at [444, 60] on label "True" at bounding box center [439, 54] width 64 height 21
click at [419, 58] on input "True" at bounding box center [415, 55] width 7 height 6
radio input "true"
click at [495, 97] on label "False" at bounding box center [516, 102] width 64 height 21
click at [495, 100] on input "False" at bounding box center [491, 103] width 7 height 6
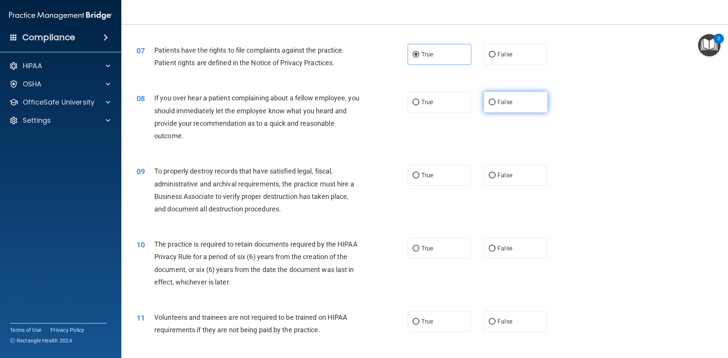
radio input "true"
click at [522, 176] on label "False" at bounding box center [516, 175] width 64 height 21
click at [495, 176] on input "False" at bounding box center [491, 176] width 7 height 6
radio input "true"
click at [446, 246] on label "True" at bounding box center [439, 248] width 64 height 21
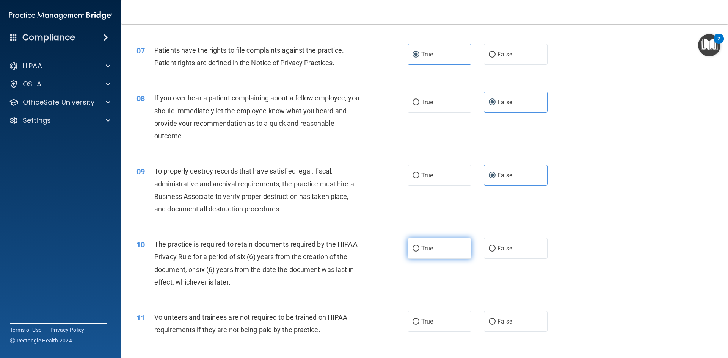
click at [419, 246] on input "True" at bounding box center [415, 249] width 7 height 6
radio input "true"
click at [515, 329] on label "False" at bounding box center [516, 321] width 64 height 21
click at [495, 325] on input "False" at bounding box center [491, 322] width 7 height 6
radio input "true"
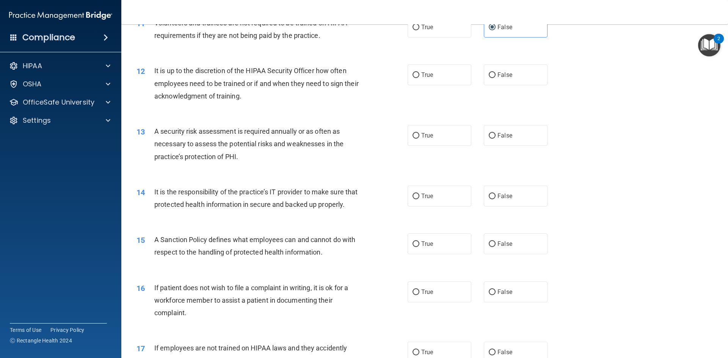
scroll to position [720, 0]
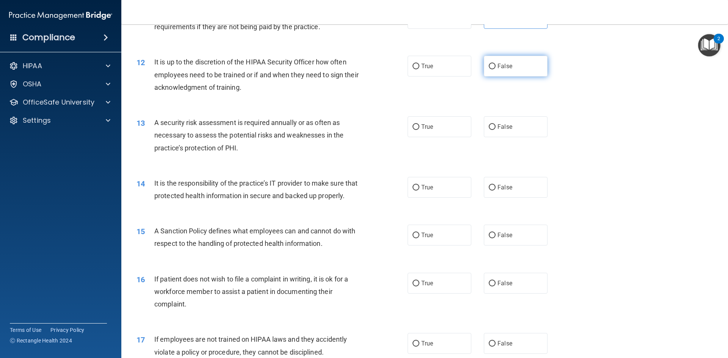
click at [499, 69] on span "False" at bounding box center [504, 66] width 15 height 7
click at [495, 69] on input "False" at bounding box center [491, 67] width 7 height 6
radio input "true"
click at [439, 129] on label "True" at bounding box center [439, 126] width 64 height 21
click at [419, 129] on input "True" at bounding box center [415, 127] width 7 height 6
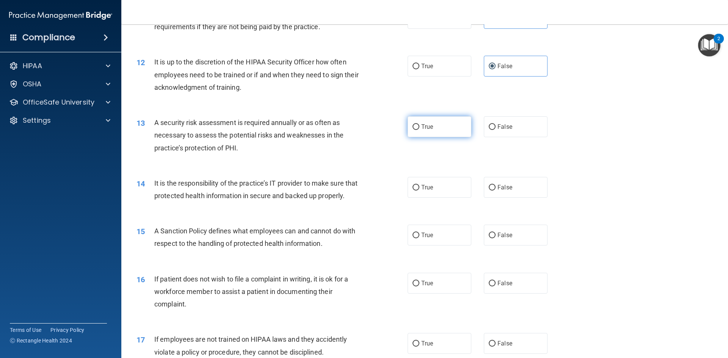
radio input "true"
click at [501, 186] on span "False" at bounding box center [504, 187] width 15 height 7
click at [495, 186] on input "False" at bounding box center [491, 188] width 7 height 6
radio input "true"
click at [498, 239] on span "False" at bounding box center [504, 235] width 15 height 7
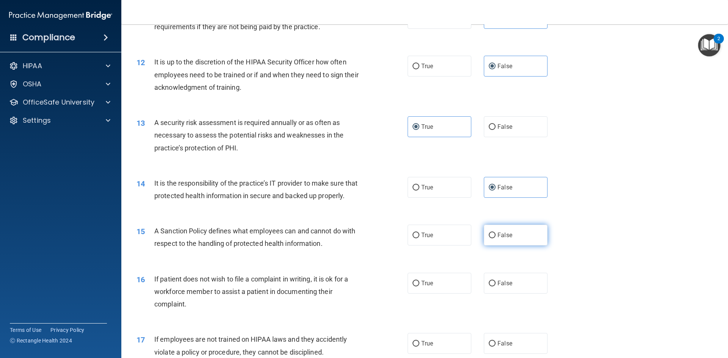
click at [495, 238] on input "False" at bounding box center [491, 236] width 7 height 6
radio input "true"
click at [437, 288] on label "True" at bounding box center [439, 283] width 64 height 21
click at [419, 286] on input "True" at bounding box center [415, 284] width 7 height 6
radio input "true"
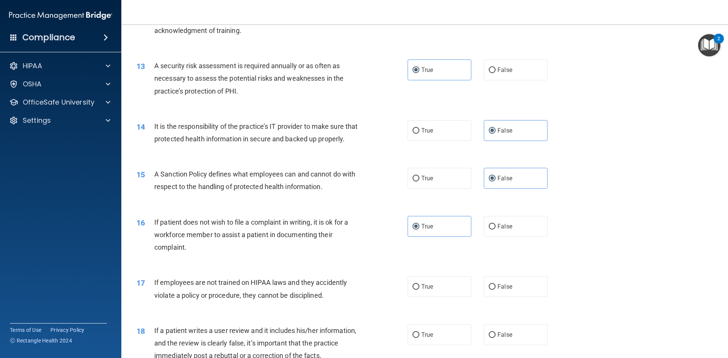
scroll to position [872, 0]
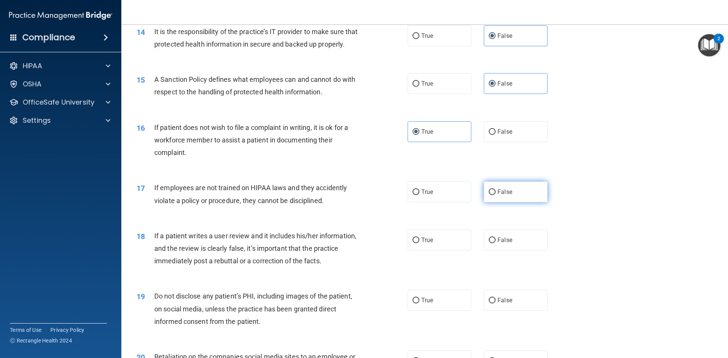
click at [505, 196] on span "False" at bounding box center [504, 191] width 15 height 7
click at [495, 195] on input "False" at bounding box center [491, 192] width 7 height 6
radio input "true"
click at [506, 249] on label "False" at bounding box center [516, 240] width 64 height 21
click at [495, 243] on input "False" at bounding box center [491, 241] width 7 height 6
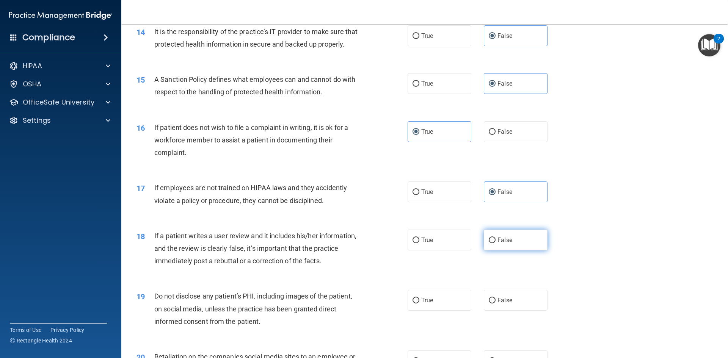
radio input "true"
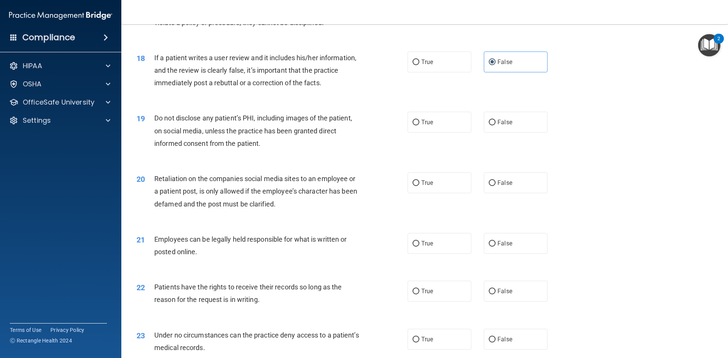
scroll to position [1061, 0]
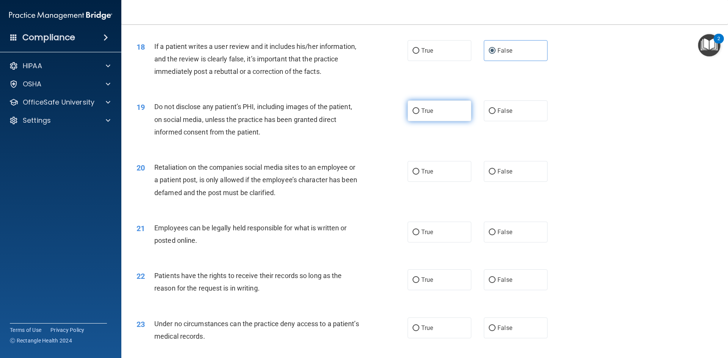
click at [440, 121] on label "True" at bounding box center [439, 110] width 64 height 21
click at [419, 114] on input "True" at bounding box center [415, 111] width 7 height 6
radio input "true"
drag, startPoint x: 509, startPoint y: 182, endPoint x: 445, endPoint y: 243, distance: 88.5
click at [509, 182] on label "False" at bounding box center [516, 171] width 64 height 21
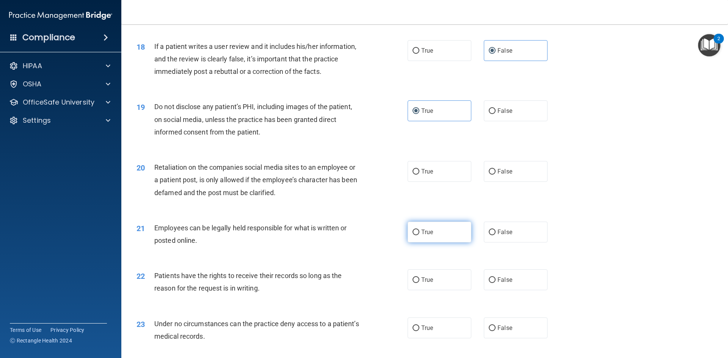
click at [495, 175] on input "False" at bounding box center [491, 172] width 7 height 6
radio input "true"
click at [424, 243] on label "True" at bounding box center [439, 232] width 64 height 21
click at [419, 235] on input "True" at bounding box center [415, 233] width 7 height 6
radio input "true"
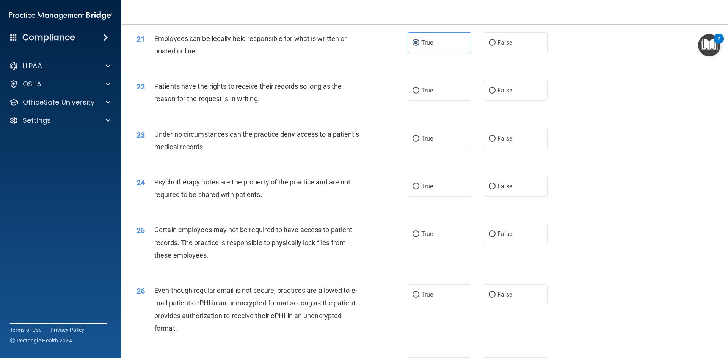
scroll to position [1288, 0]
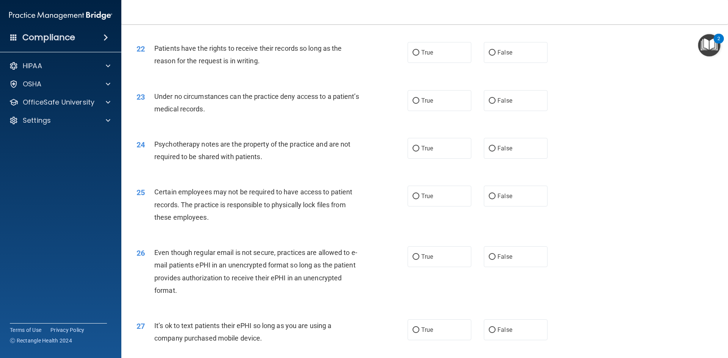
click at [495, 77] on div "22 Patients have the rights to receive their records so long as the reason for …" at bounding box center [424, 57] width 587 height 48
click at [495, 63] on label "False" at bounding box center [516, 52] width 64 height 21
click at [495, 56] on input "False" at bounding box center [491, 53] width 7 height 6
radio input "true"
click at [509, 111] on label "False" at bounding box center [516, 100] width 64 height 21
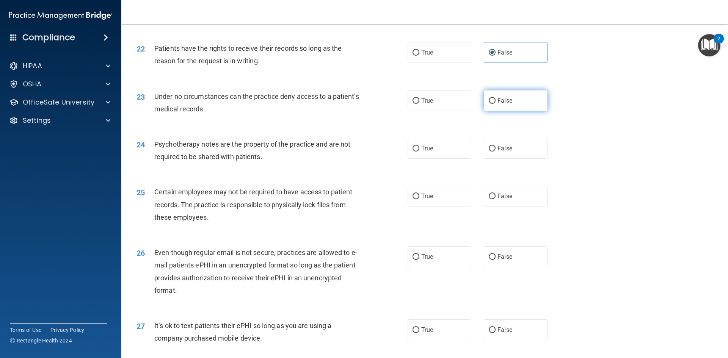
click at [495, 104] on input "False" at bounding box center [491, 101] width 7 height 6
radio input "true"
click at [435, 159] on label "True" at bounding box center [439, 148] width 64 height 21
click at [419, 152] on input "True" at bounding box center [415, 149] width 7 height 6
radio input "true"
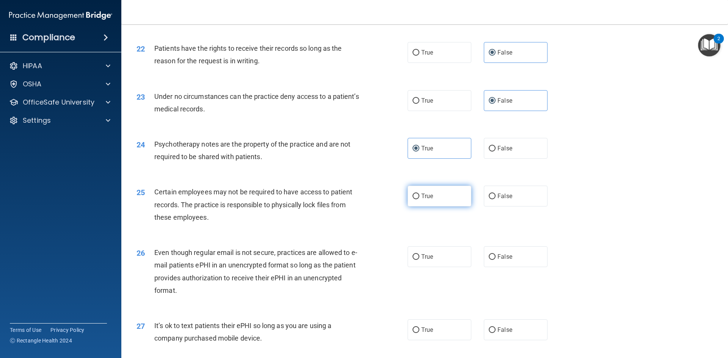
click at [436, 204] on label "True" at bounding box center [439, 196] width 64 height 21
click at [419, 199] on input "True" at bounding box center [415, 197] width 7 height 6
radio input "true"
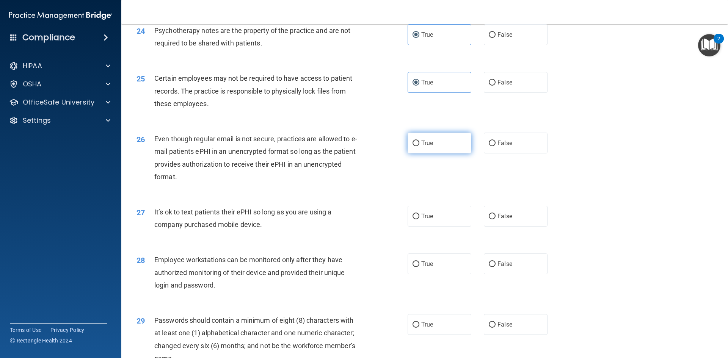
click at [444, 153] on label "True" at bounding box center [439, 143] width 64 height 21
click at [419, 146] on input "True" at bounding box center [415, 144] width 7 height 6
radio input "true"
click at [506, 220] on label "False" at bounding box center [516, 216] width 64 height 21
click at [495, 219] on input "False" at bounding box center [491, 217] width 7 height 6
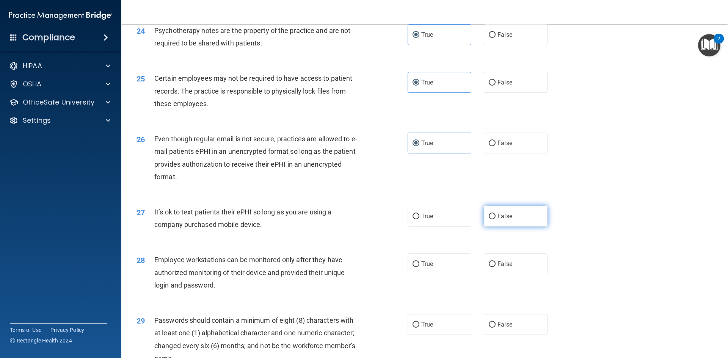
radio input "true"
click at [516, 269] on label "False" at bounding box center [516, 264] width 64 height 21
click at [495, 267] on input "False" at bounding box center [491, 264] width 7 height 6
radio input "true"
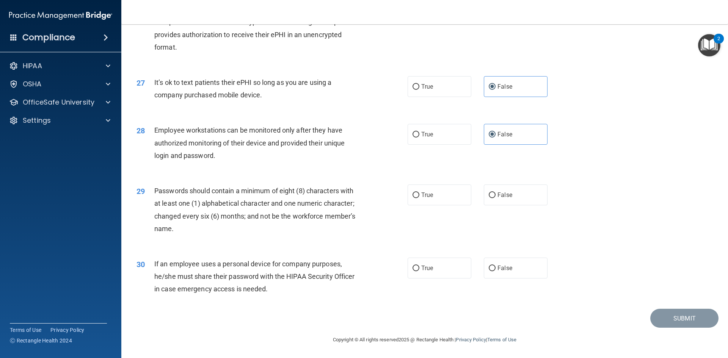
scroll to position [1544, 0]
click at [426, 196] on span "True" at bounding box center [427, 194] width 12 height 7
click at [419, 196] on input "True" at bounding box center [415, 196] width 7 height 6
radio input "true"
click at [495, 262] on label "False" at bounding box center [516, 268] width 64 height 21
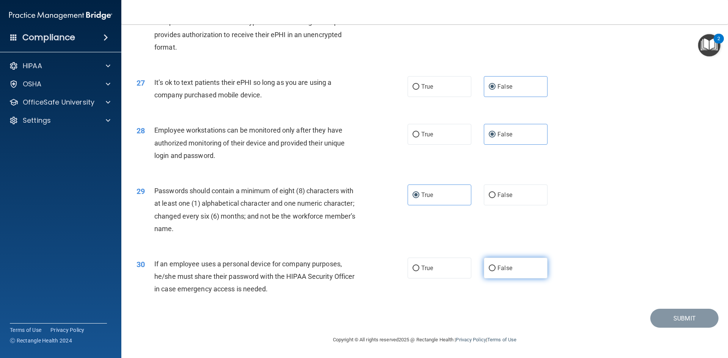
click at [495, 266] on input "False" at bounding box center [491, 269] width 7 height 6
radio input "true"
click at [678, 326] on button "Submit" at bounding box center [684, 318] width 68 height 19
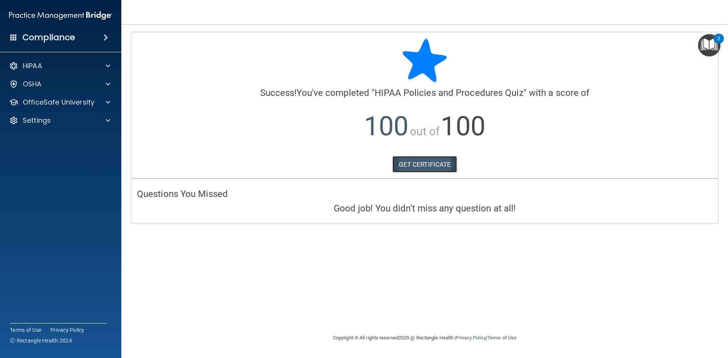
click at [449, 158] on link "GET CERTIFICATE" at bounding box center [424, 164] width 65 height 17
click at [95, 107] on div "OfficeSafe University" at bounding box center [61, 102] width 122 height 15
click at [121, 103] on div "OfficeSafe University" at bounding box center [61, 102] width 122 height 15
click at [113, 102] on div at bounding box center [106, 102] width 19 height 9
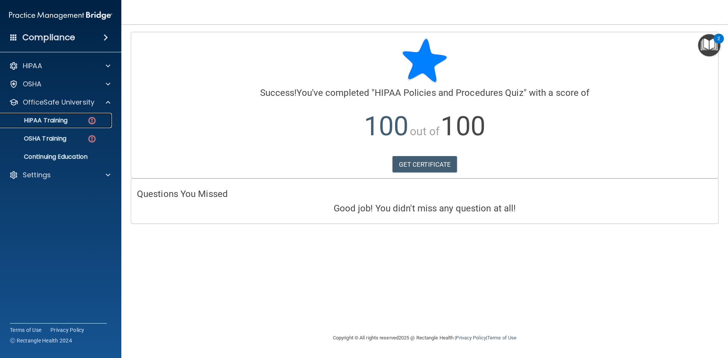
click at [74, 125] on link "HIPAA Training" at bounding box center [51, 120] width 119 height 15
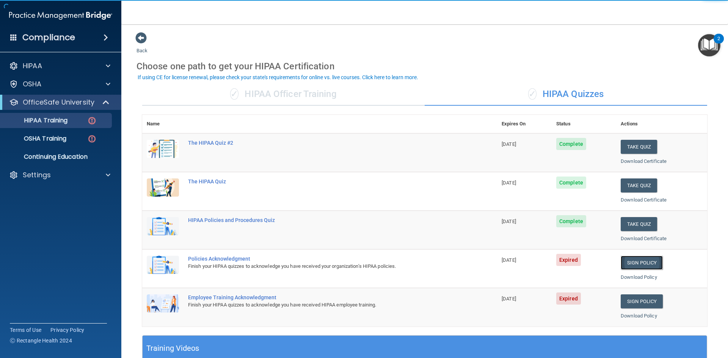
click at [634, 264] on link "Sign Policy" at bounding box center [641, 263] width 42 height 14
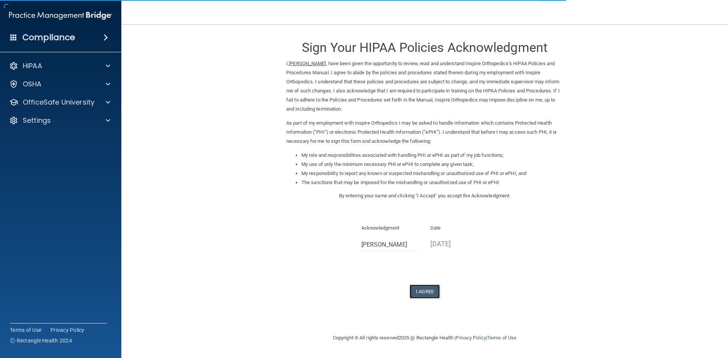
click at [431, 296] on button "I Agree" at bounding box center [424, 292] width 30 height 14
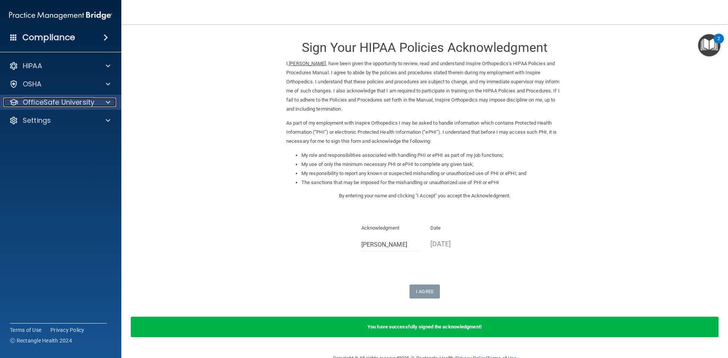
click at [96, 101] on div "OfficeSafe University" at bounding box center [50, 102] width 94 height 9
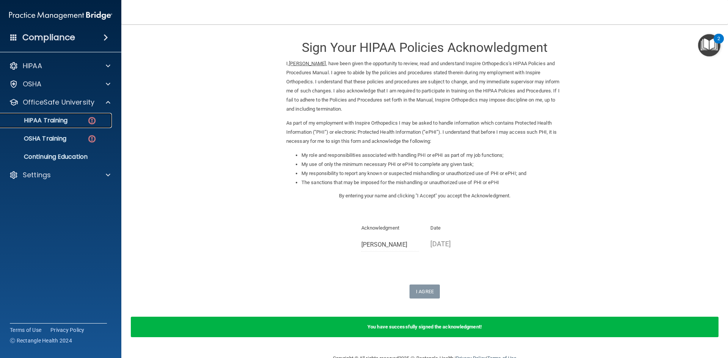
click at [76, 121] on div "HIPAA Training" at bounding box center [56, 121] width 103 height 8
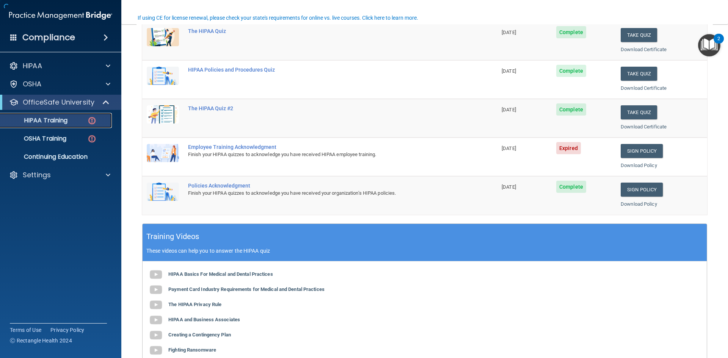
scroll to position [114, 0]
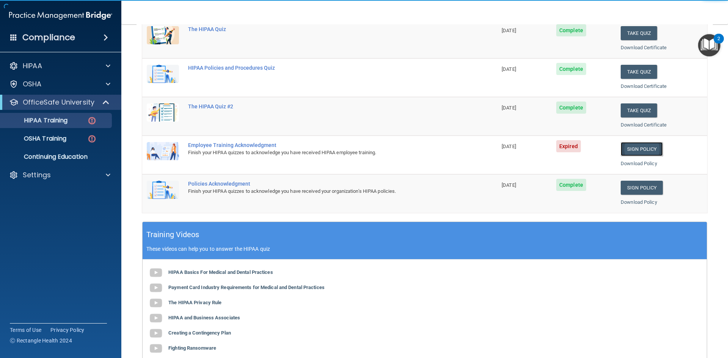
click at [640, 147] on link "Sign Policy" at bounding box center [641, 149] width 42 height 14
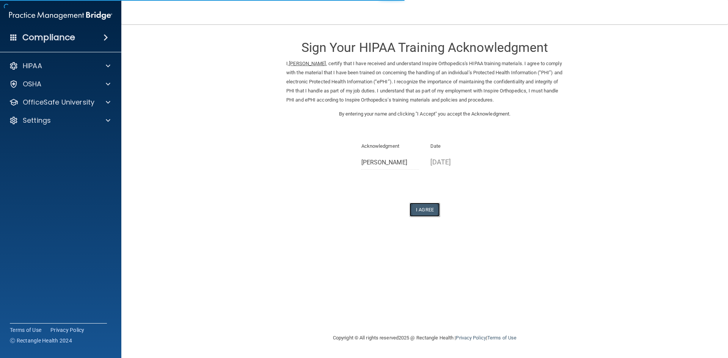
click at [414, 210] on button "I Agree" at bounding box center [424, 210] width 30 height 14
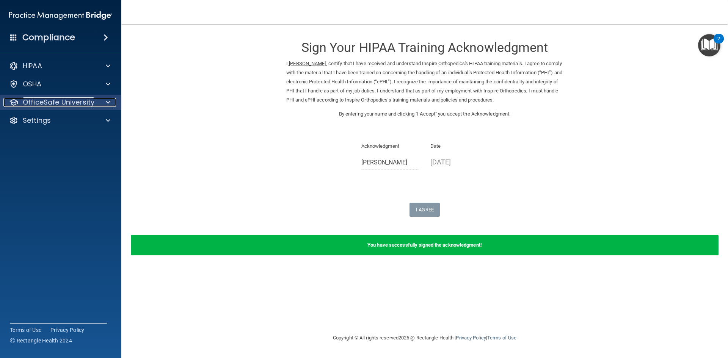
click at [86, 100] on p "OfficeSafe University" at bounding box center [59, 102] width 72 height 9
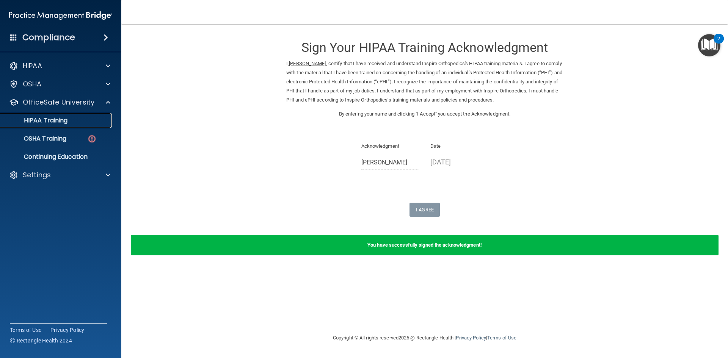
click at [65, 118] on p "HIPAA Training" at bounding box center [36, 121] width 63 height 8
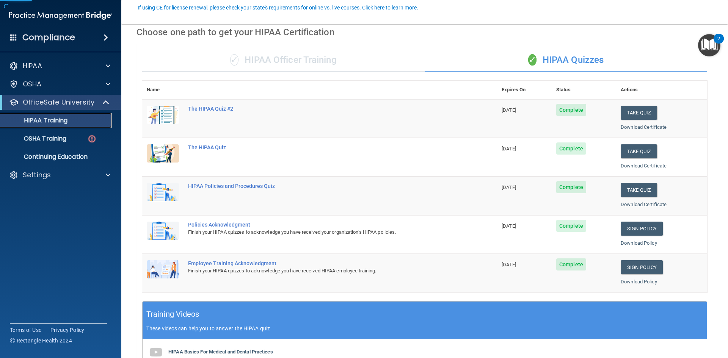
scroll to position [76, 0]
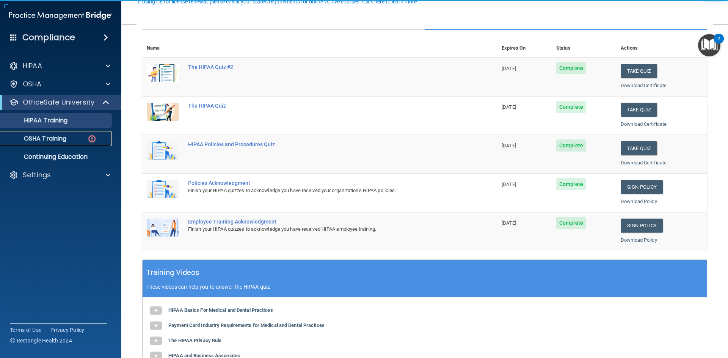
click at [72, 139] on div "OSHA Training" at bounding box center [56, 139] width 103 height 8
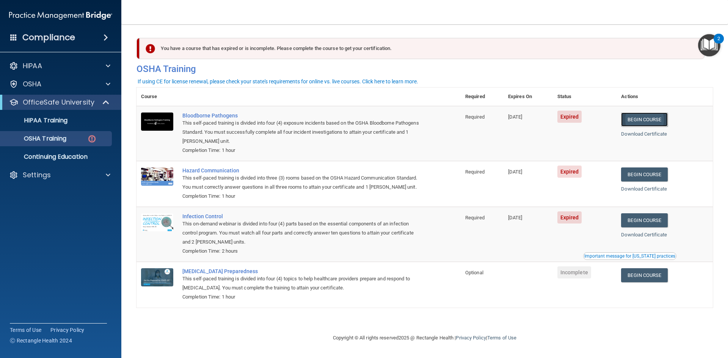
click at [651, 121] on link "Begin Course" at bounding box center [644, 120] width 46 height 14
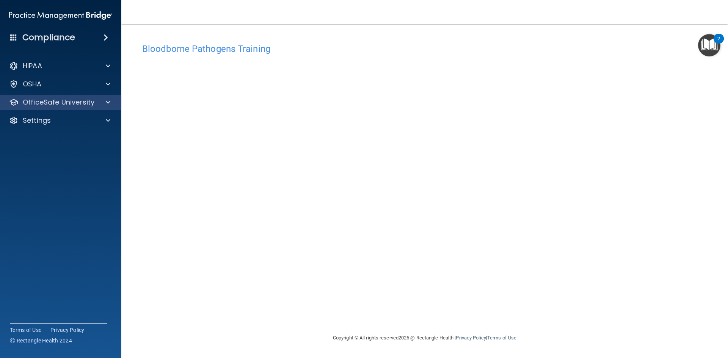
click at [96, 95] on div "OfficeSafe University" at bounding box center [61, 102] width 122 height 15
click at [98, 106] on div at bounding box center [106, 102] width 19 height 9
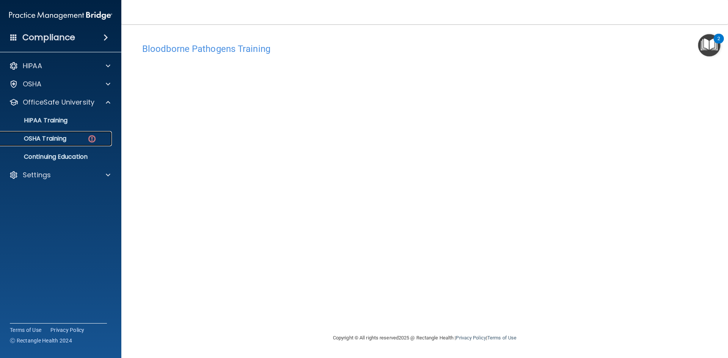
click at [69, 133] on link "OSHA Training" at bounding box center [51, 138] width 119 height 15
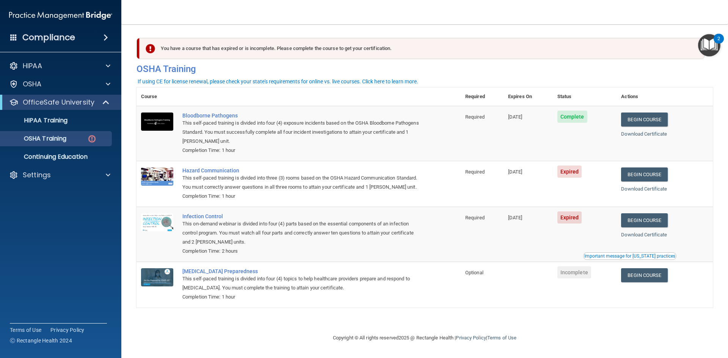
click at [93, 112] on ul "HIPAA Training OSHA Training Continuing Education" at bounding box center [60, 137] width 137 height 55
click at [66, 118] on p "HIPAA Training" at bounding box center [36, 121] width 63 height 8
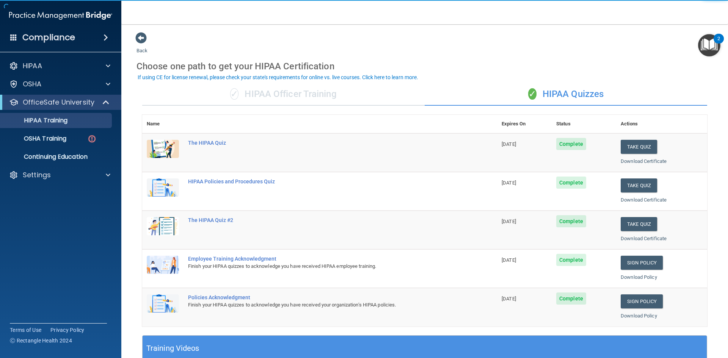
click at [55, 147] on ul "HIPAA Training OSHA Training Continuing Education" at bounding box center [60, 137] width 137 height 55
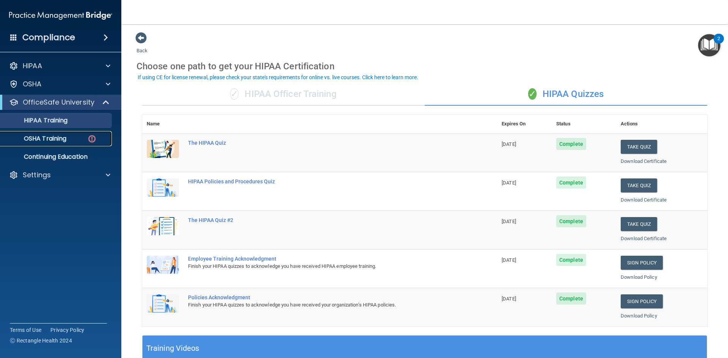
click at [57, 141] on p "OSHA Training" at bounding box center [35, 139] width 61 height 8
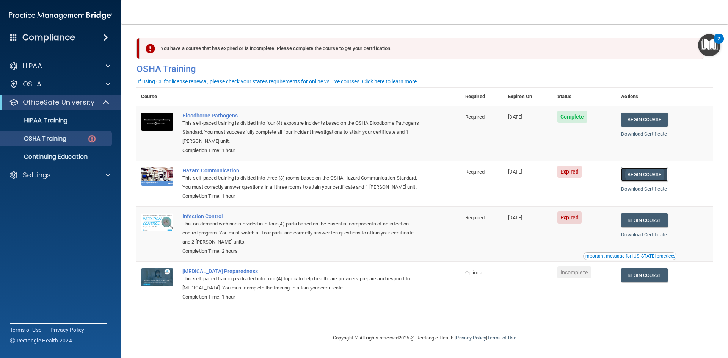
click at [665, 172] on link "Begin Course" at bounding box center [644, 175] width 46 height 14
click at [640, 174] on link "Begin Course" at bounding box center [644, 175] width 46 height 14
click at [660, 177] on link "Begin Course" at bounding box center [644, 175] width 46 height 14
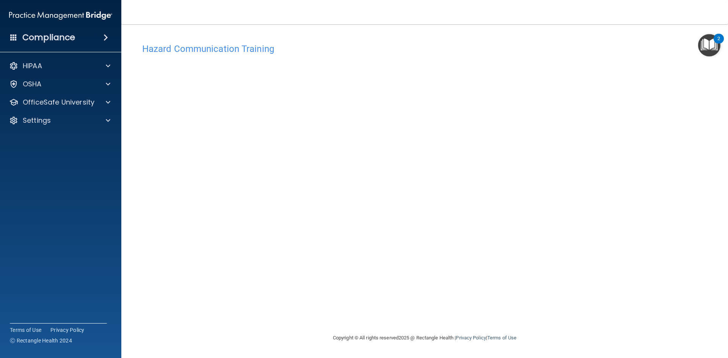
click at [711, 45] on img "Open Resource Center, 2 new notifications" at bounding box center [709, 45] width 22 height 22
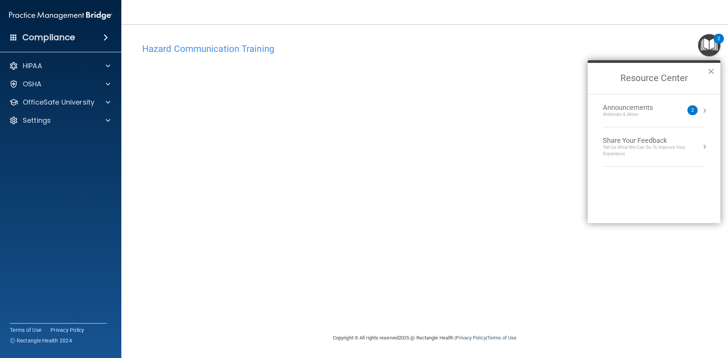
click at [711, 45] on img "Open Resource Center, 2 new notifications" at bounding box center [709, 45] width 22 height 22
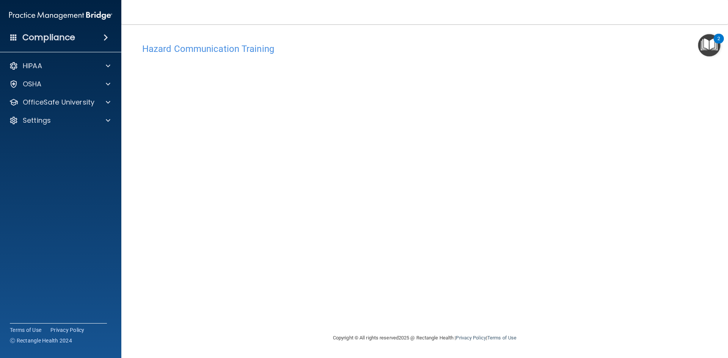
click at [704, 43] on img "Open Resource Center, 2 new notifications" at bounding box center [709, 45] width 22 height 22
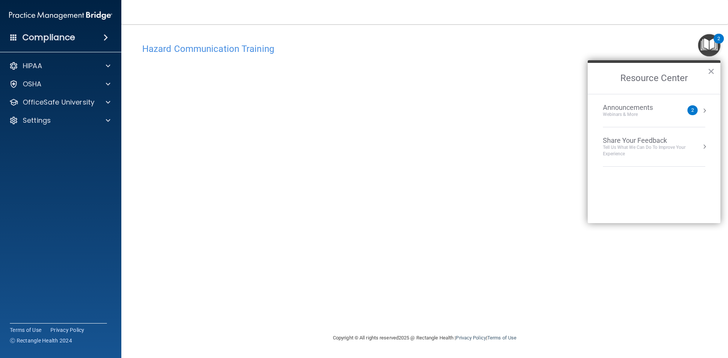
click at [556, 216] on div "Hazard Communication Training This course doesn’t expire until [DATE]. Are you …" at bounding box center [424, 186] width 576 height 294
click at [709, 72] on button "×" at bounding box center [710, 71] width 7 height 12
